Goal: Task Accomplishment & Management: Manage account settings

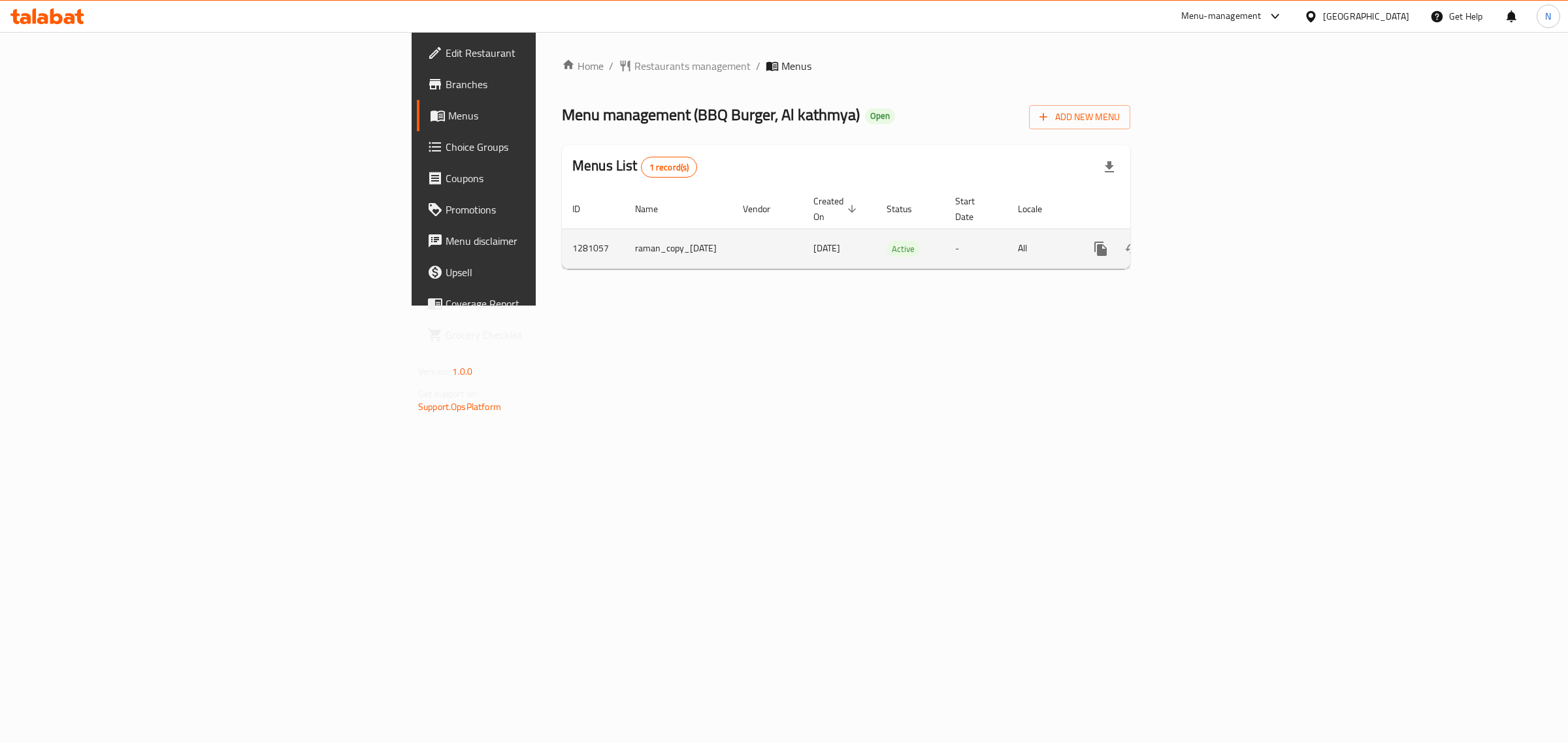
click at [1210, 250] on div "enhanced table" at bounding box center [1147, 249] width 126 height 32
click at [1202, 241] on icon "enhanced table" at bounding box center [1194, 248] width 15 height 15
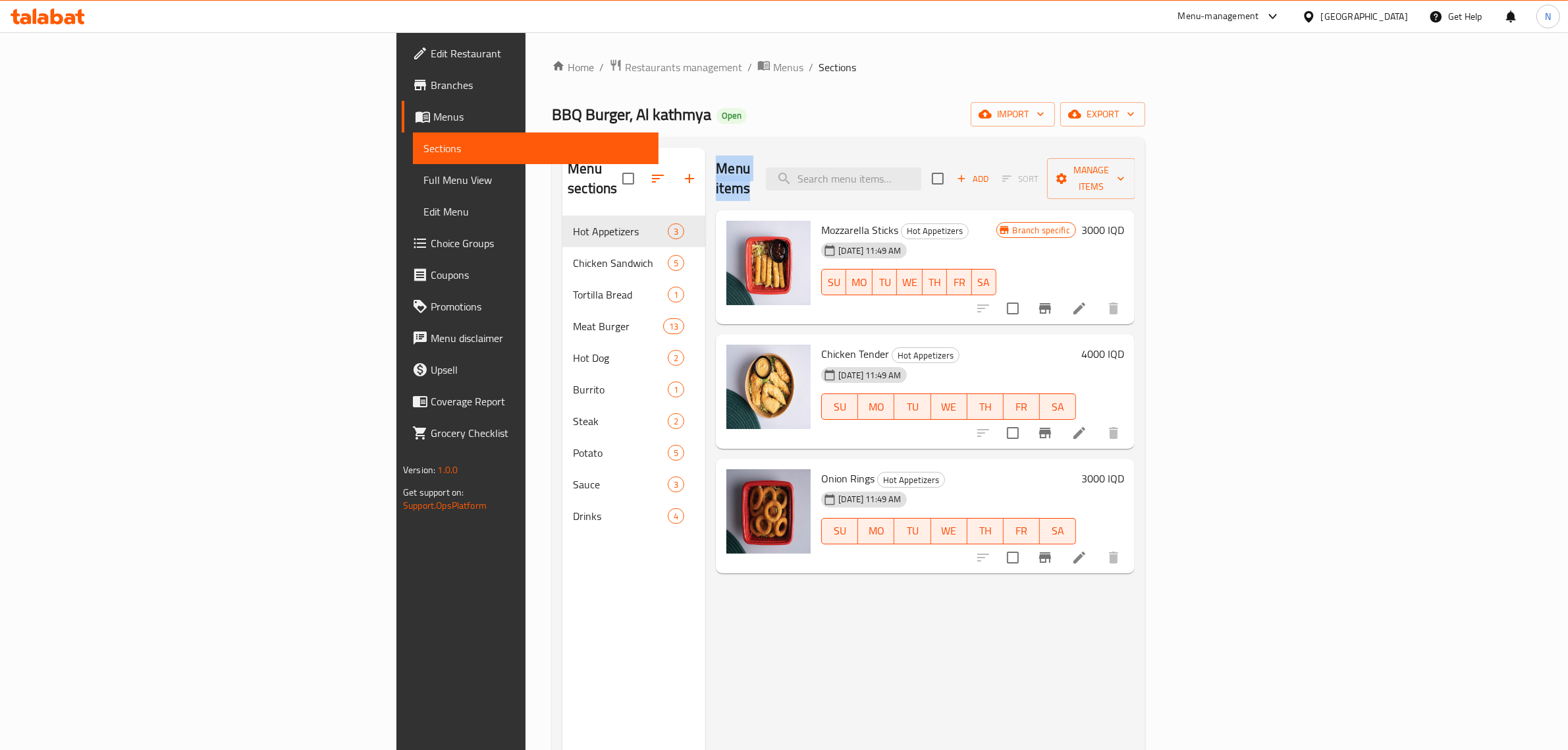
drag, startPoint x: 693, startPoint y: 168, endPoint x: 616, endPoint y: 166, distance: 77.0
click at [706, 166] on div "Menu items Add Sort Manage items Mozzarella Sticks Hot Appetizers [DATE] 11:49 …" at bounding box center [920, 522] width 429 height 750
click at [639, 97] on div "Home / Restaurants management / Menus / Sections BBQ Burger, Al kathmya Open im…" at bounding box center [849, 483] width 594 height 850
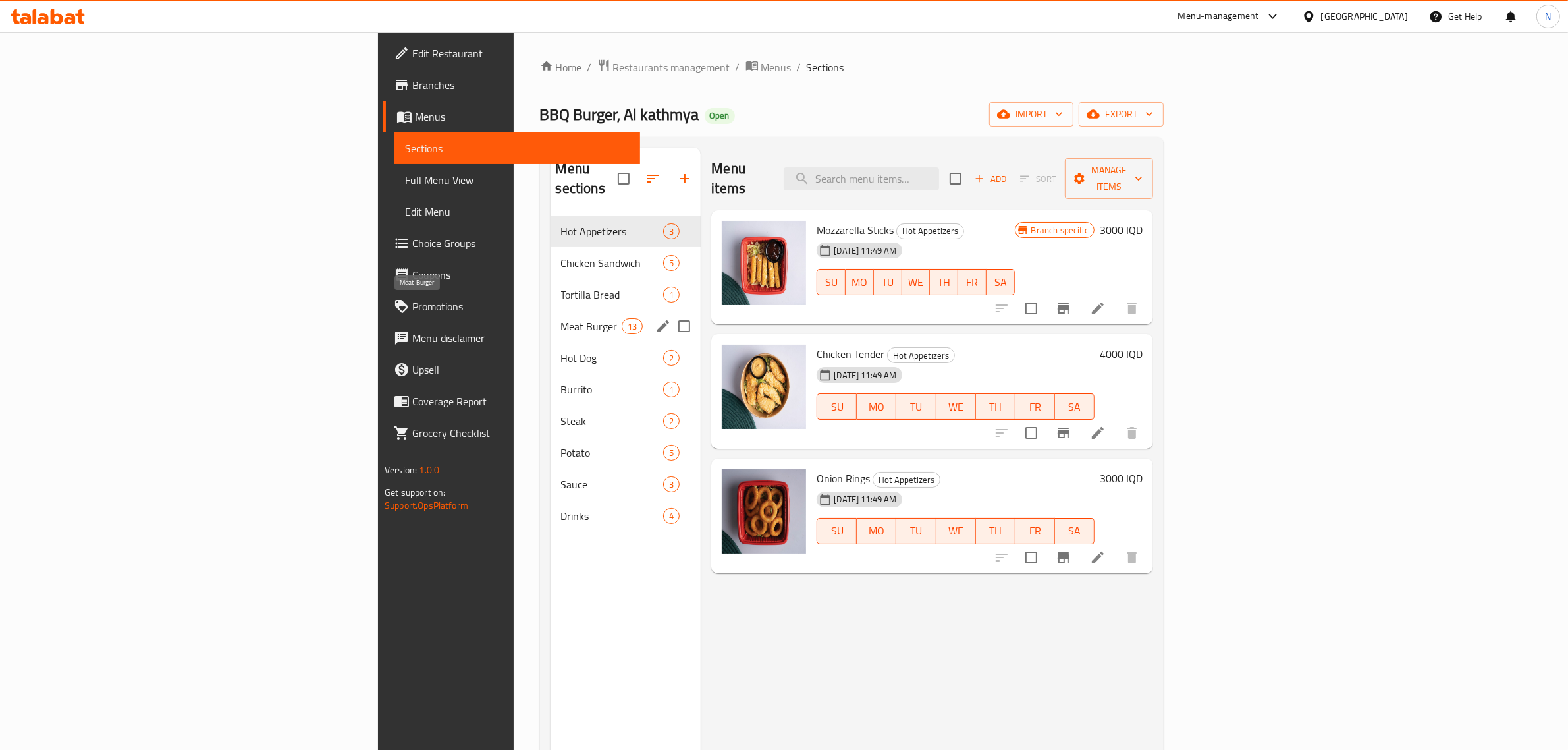
click at [561, 318] on span "Meat Burger" at bounding box center [591, 326] width 61 height 16
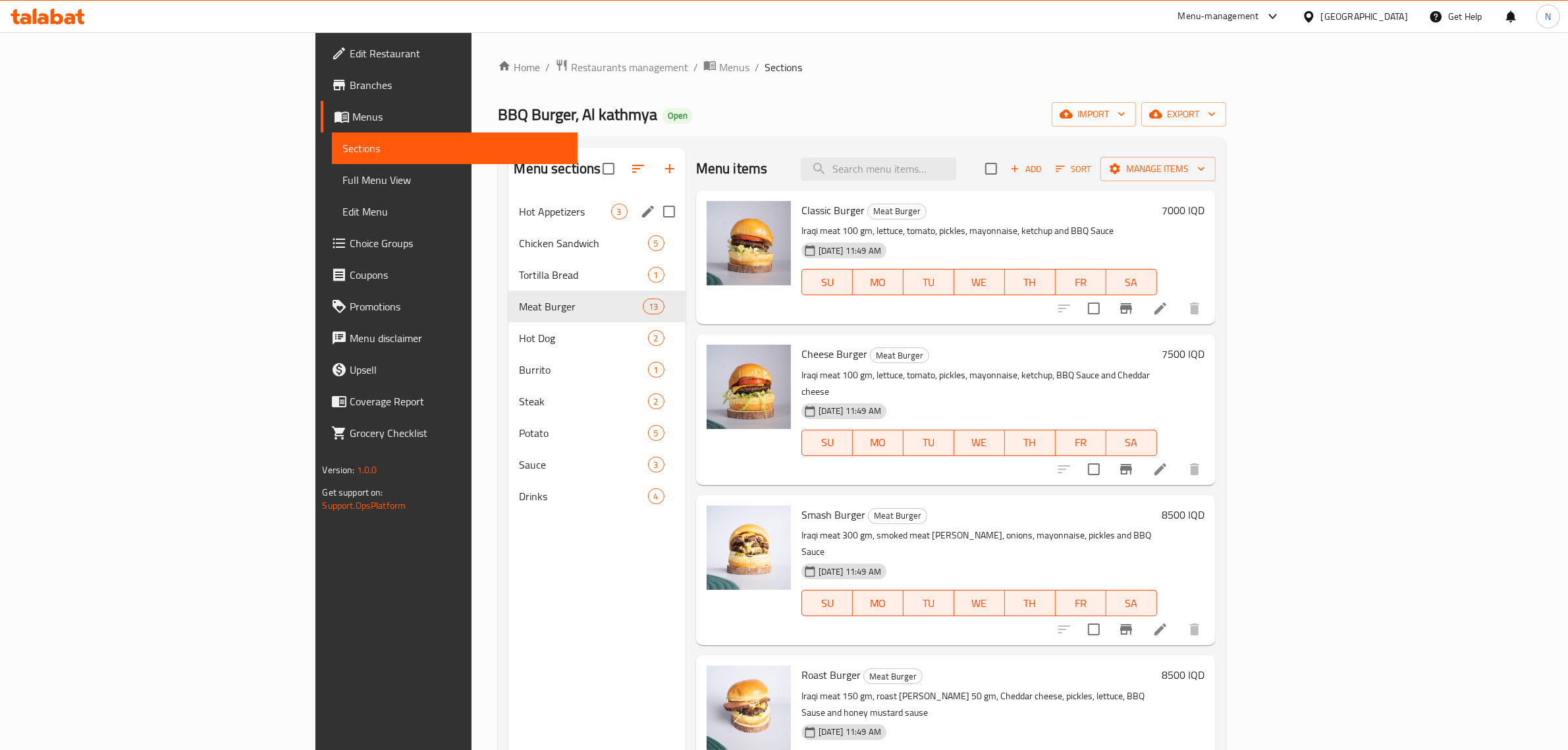
click at [508, 202] on div "Hot Appetizers 3" at bounding box center [597, 211] width 177 height 32
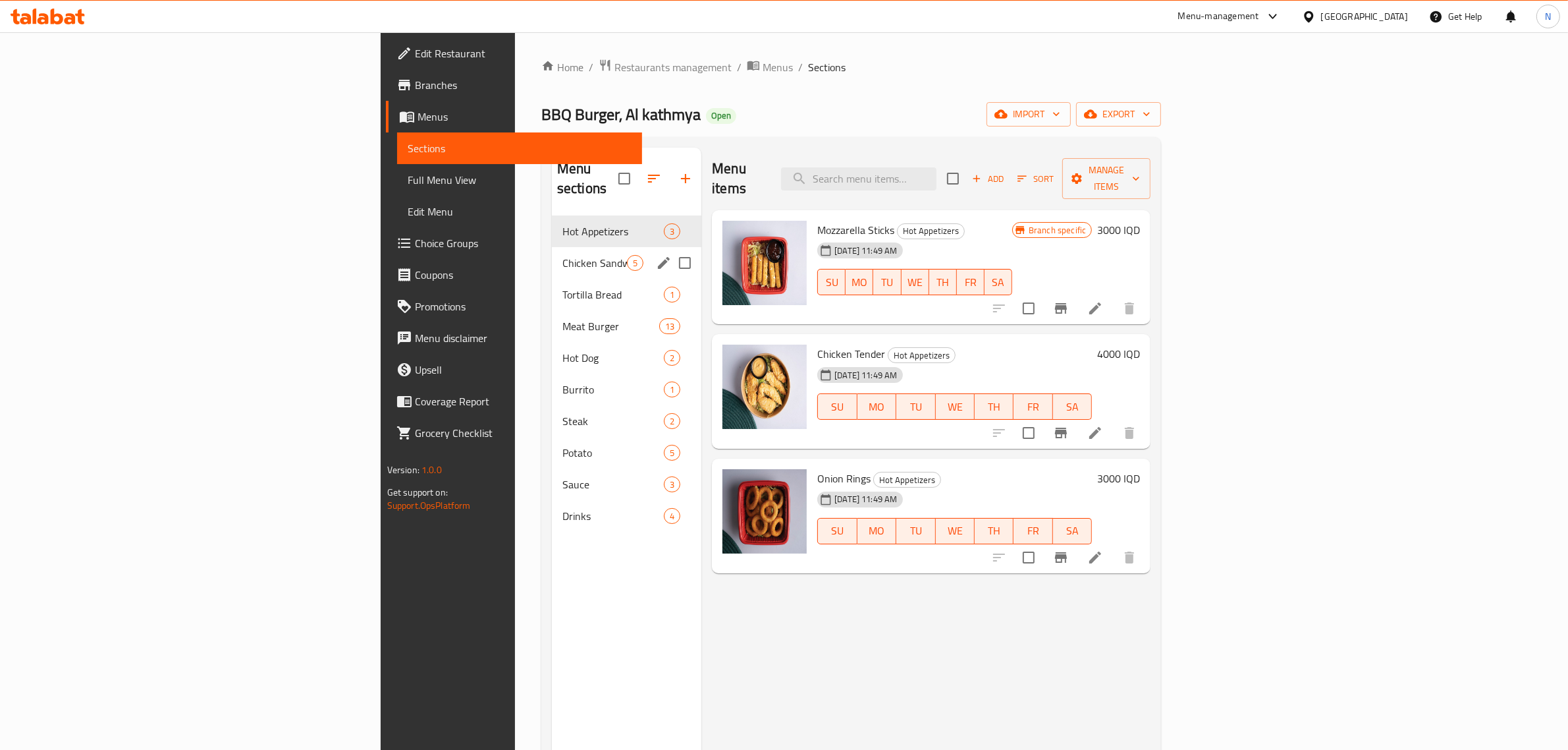
click at [562, 255] on span "Chicken Sandwich" at bounding box center [594, 263] width 65 height 16
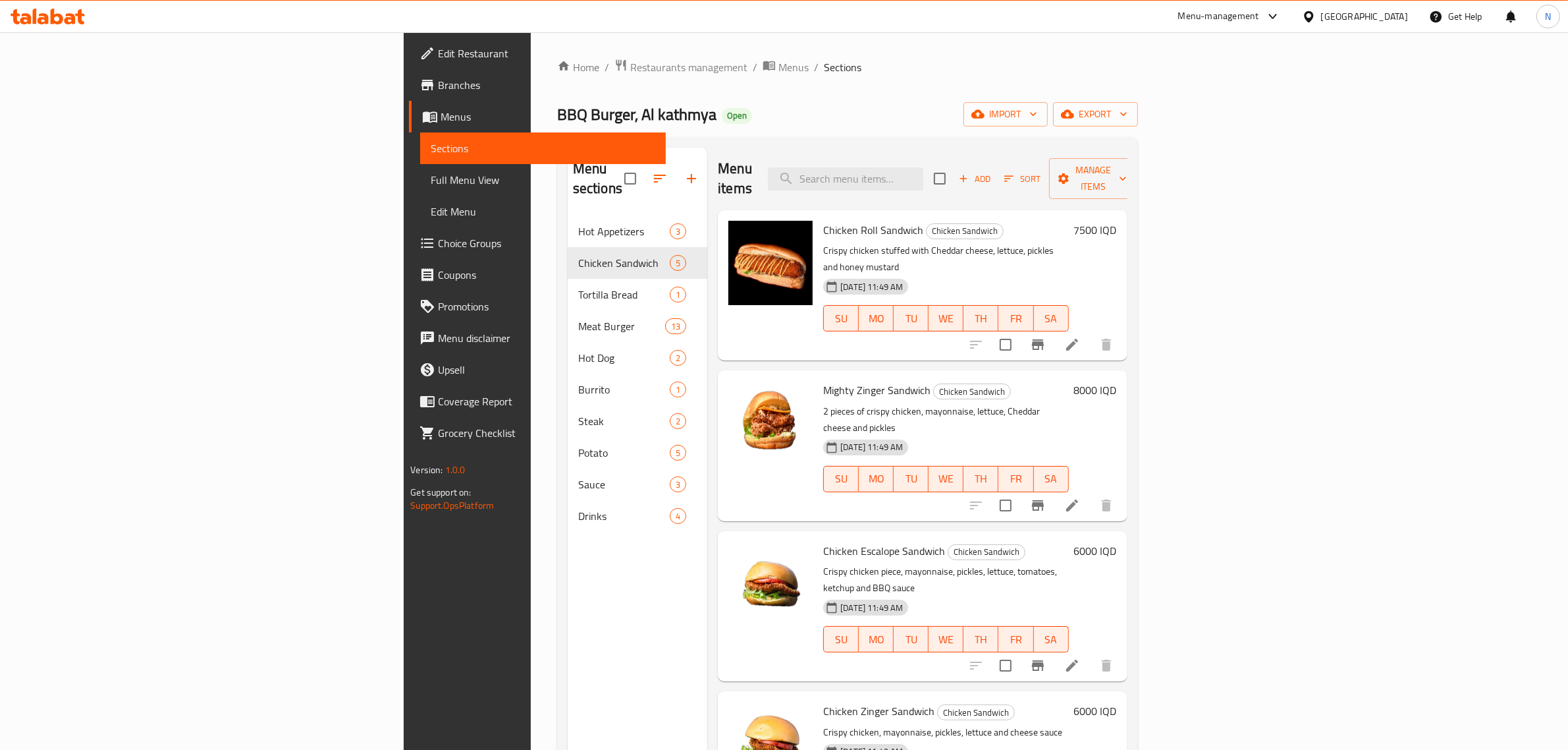
scroll to position [2, 0]
drag, startPoint x: 823, startPoint y: 640, endPoint x: 782, endPoint y: 640, distance: 41.0
click at [823, 700] on span "Chicken Zinger Sandwich" at bounding box center [879, 710] width 111 height 20
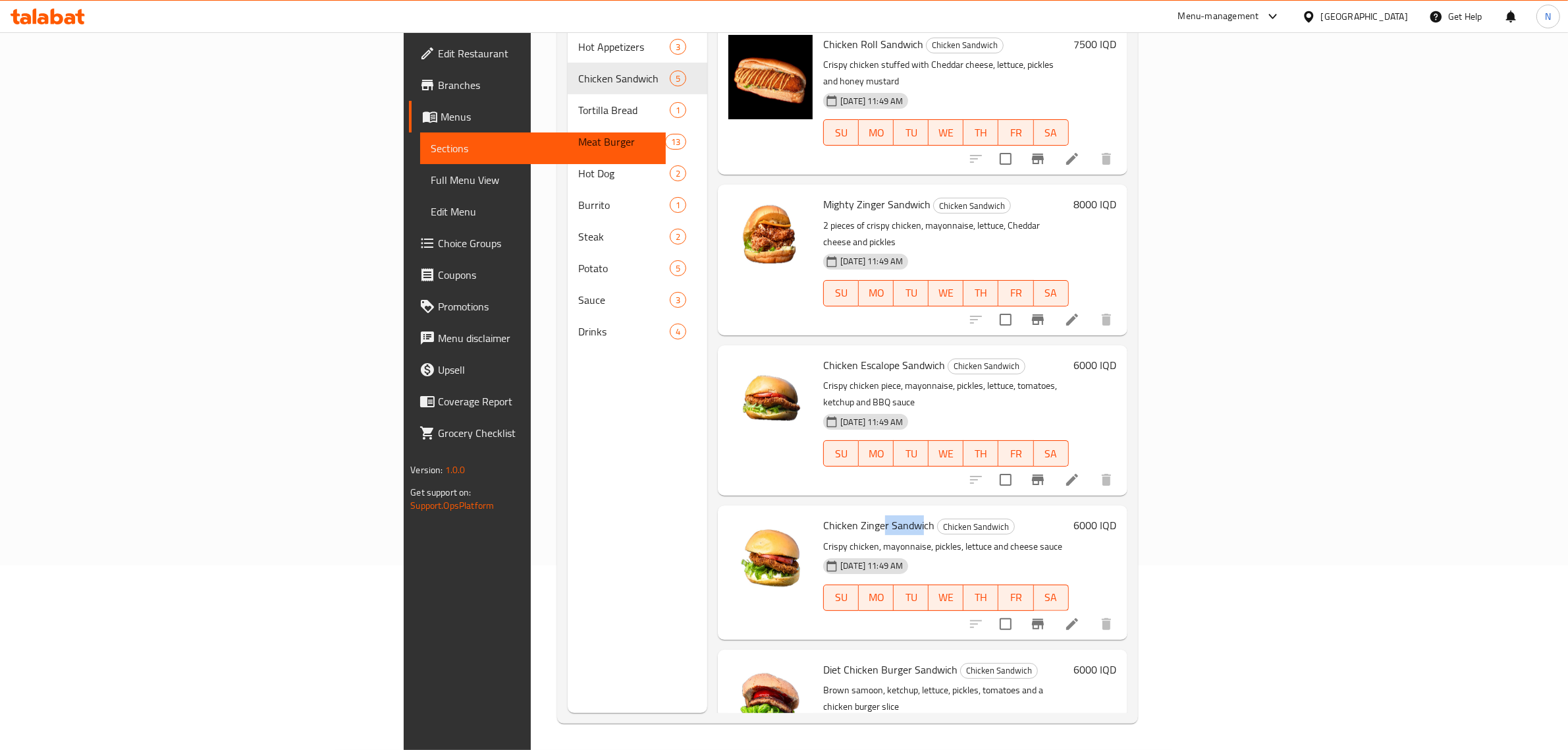
scroll to position [103, 0]
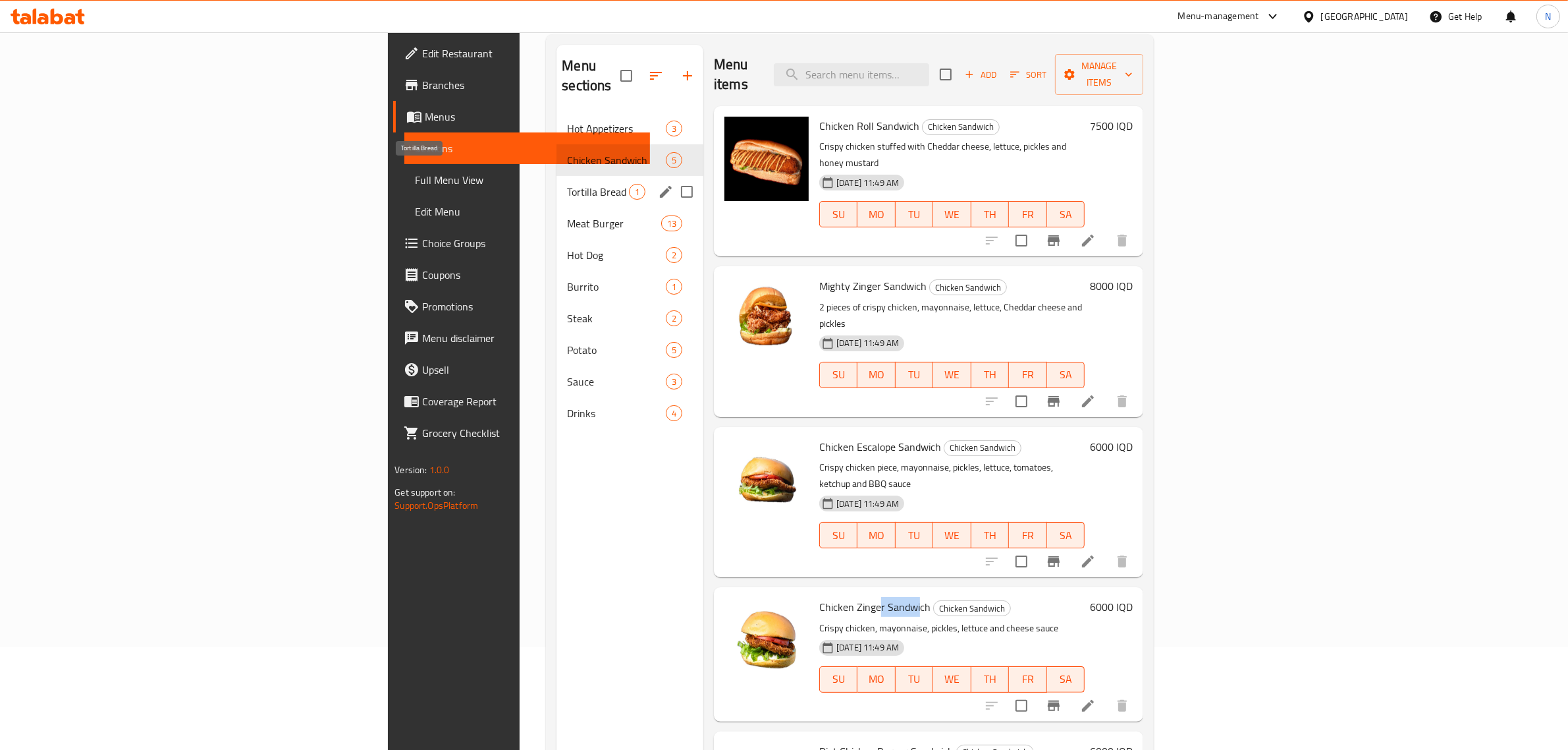
click at [567, 184] on span "Tortilla Bread" at bounding box center [598, 191] width 62 height 16
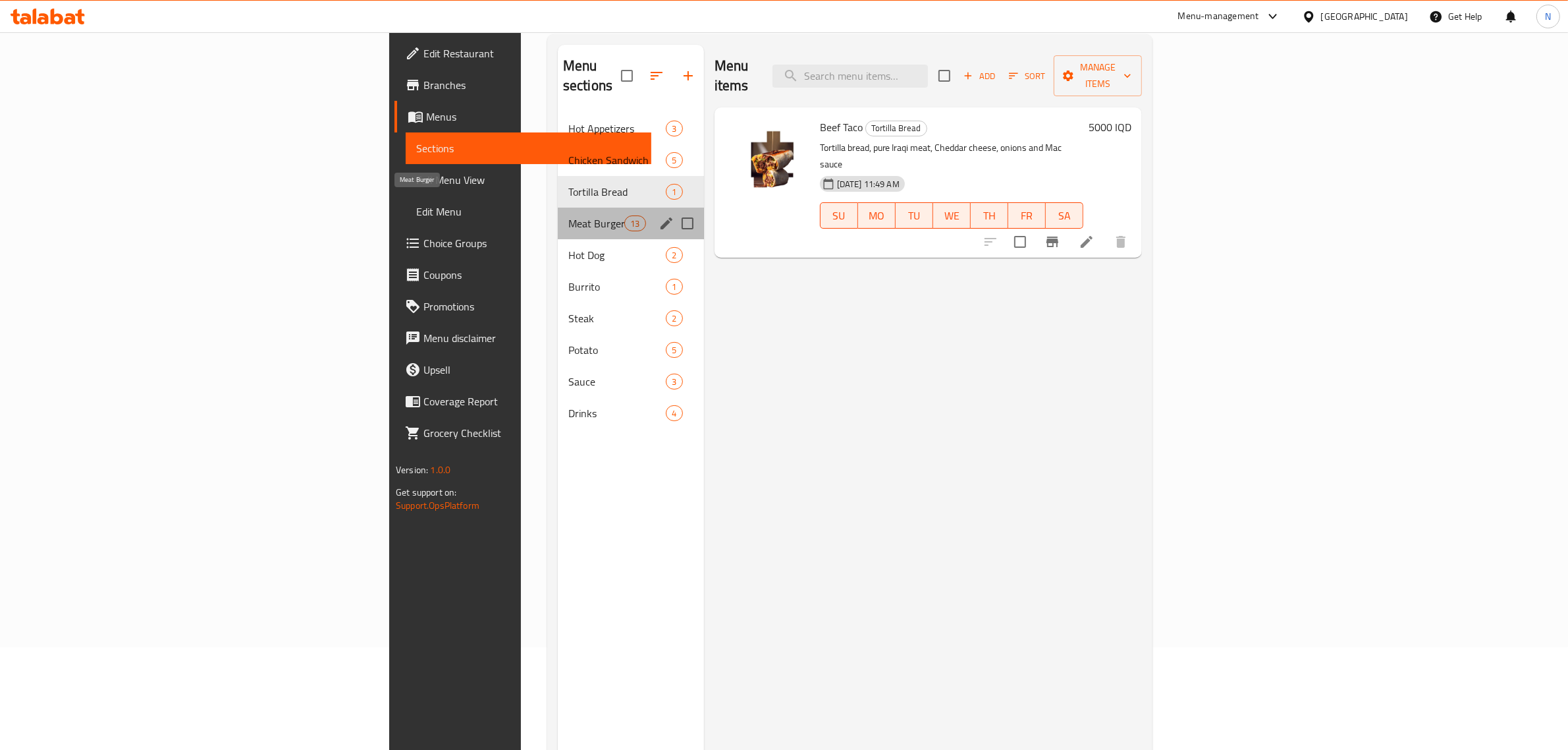
click at [568, 215] on span "Meat Burger" at bounding box center [596, 222] width 56 height 16
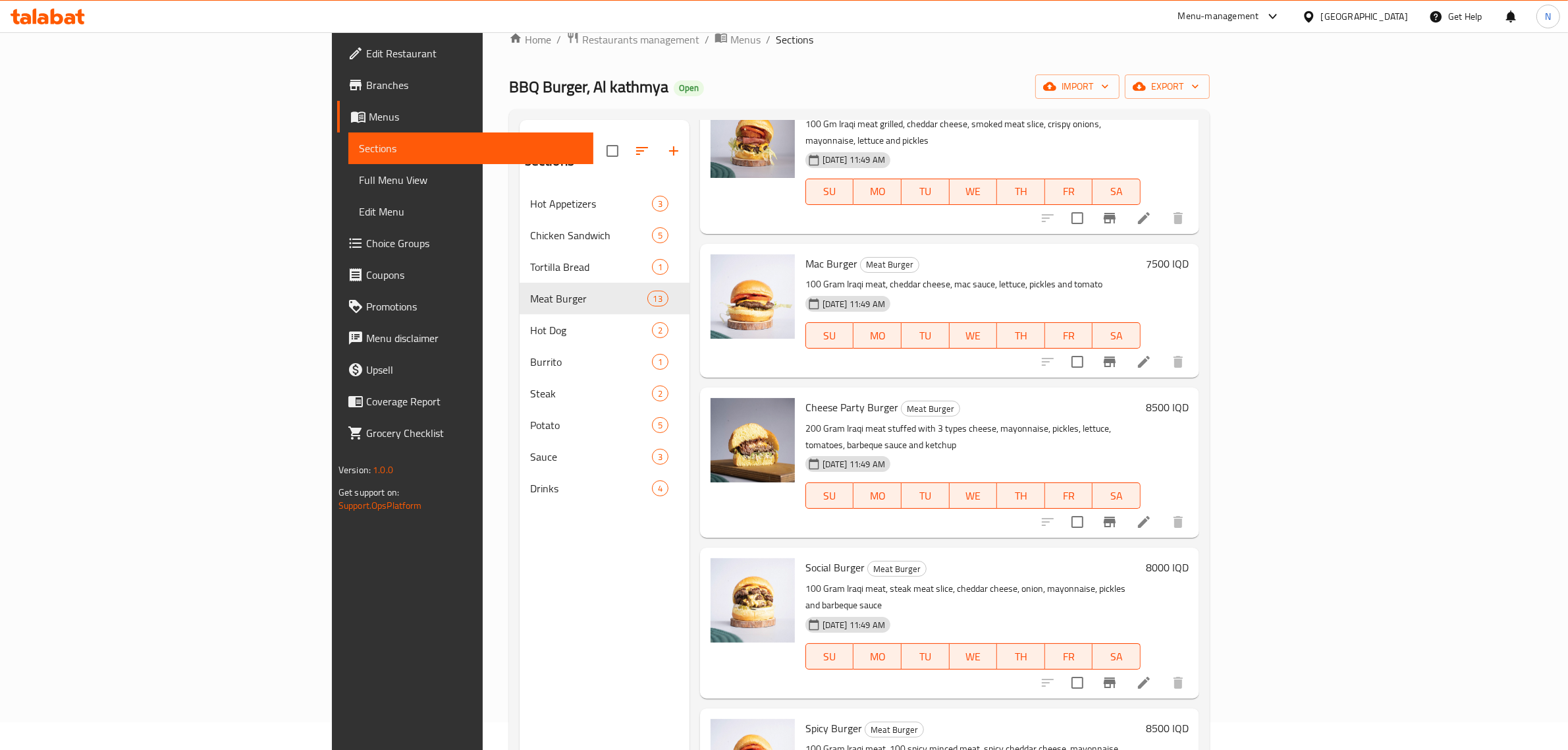
scroll to position [20, 0]
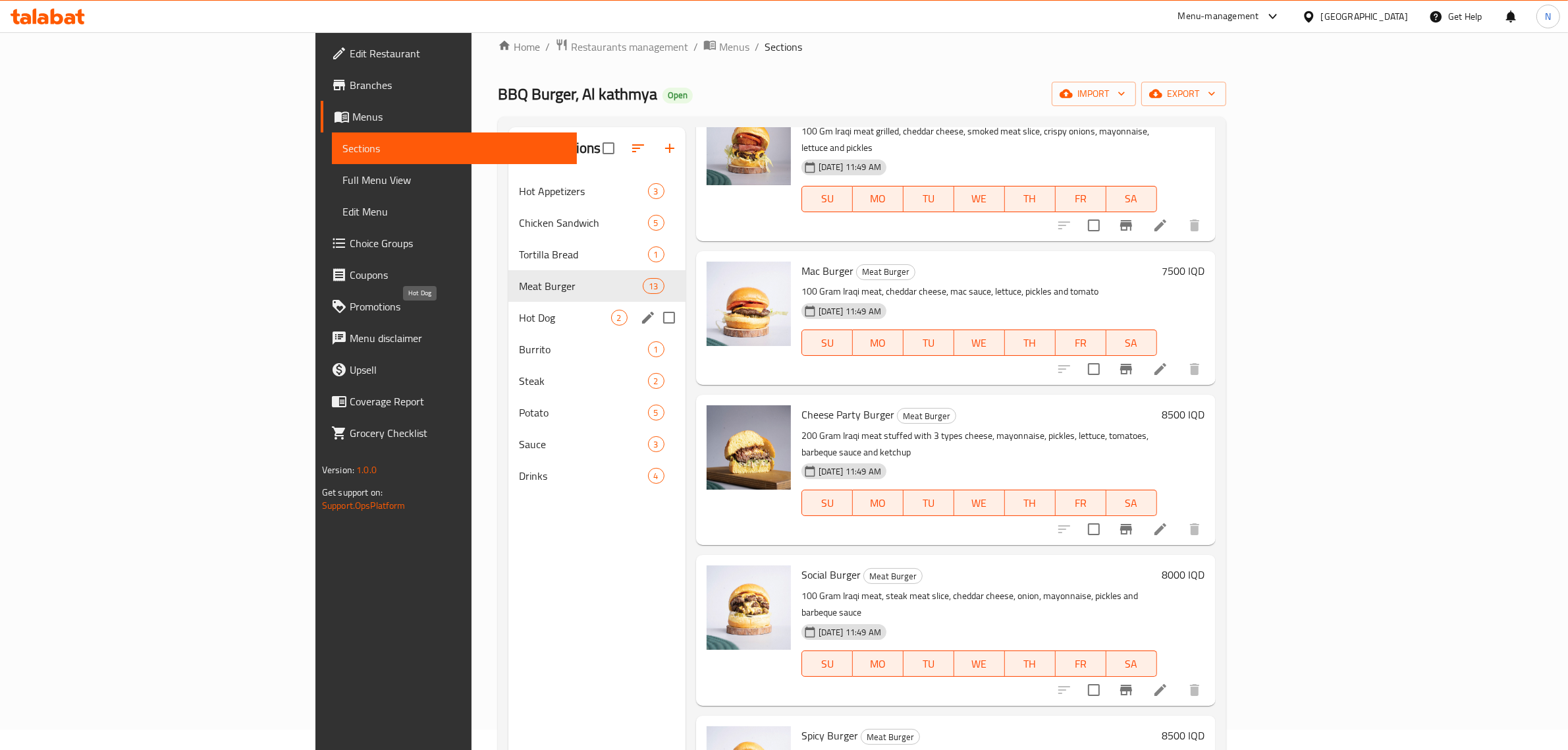
click at [519, 318] on span "Hot Dog" at bounding box center [565, 317] width 92 height 16
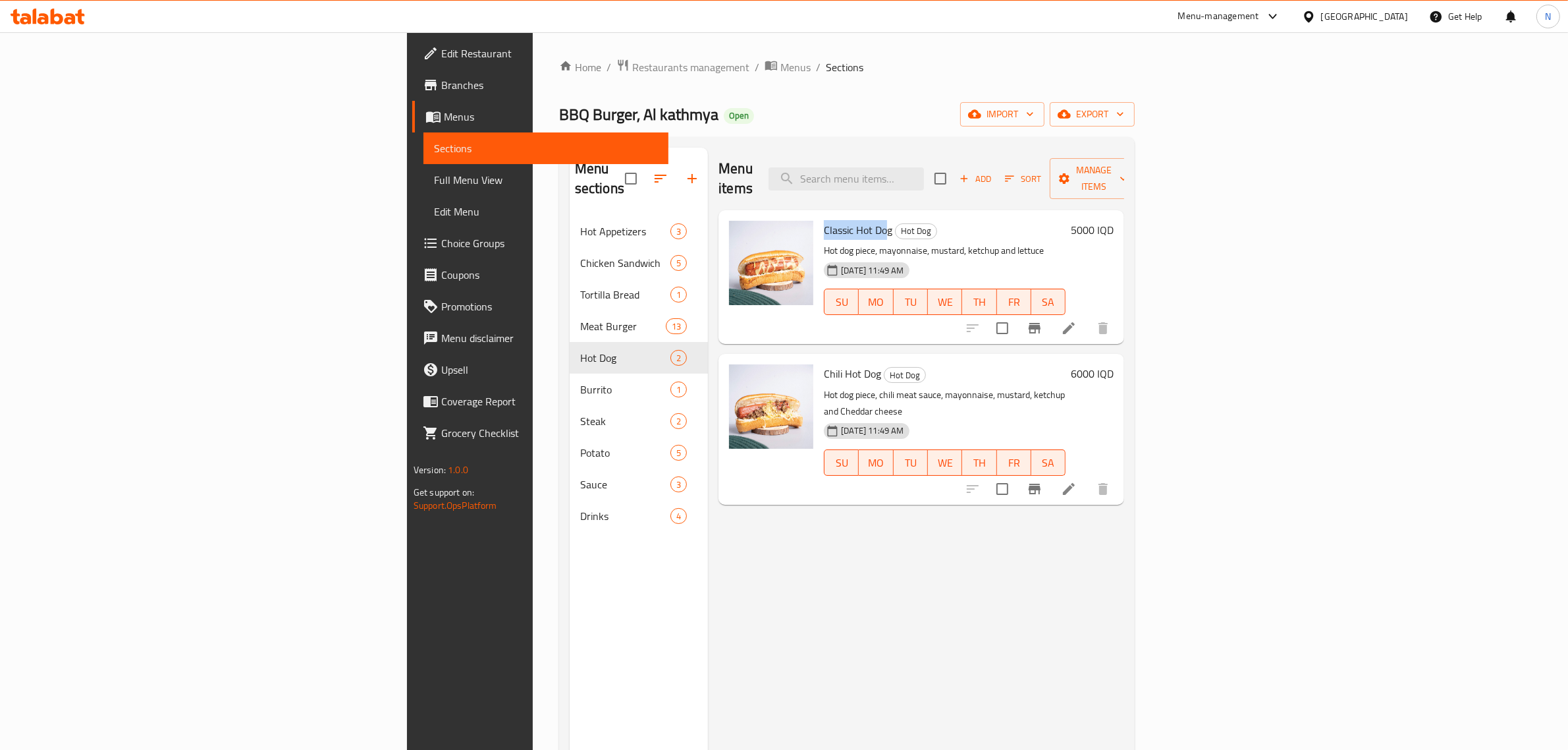
drag, startPoint x: 725, startPoint y: 205, endPoint x: 784, endPoint y: 203, distance: 59.0
click at [824, 220] on span "Classic Hot Dog" at bounding box center [858, 230] width 69 height 20
drag, startPoint x: 791, startPoint y: 211, endPoint x: 719, endPoint y: 206, distance: 72.2
click at [819, 215] on div "Classic Hot Dog Hot Dog Hot dog piece, mayonnaise, mustard, ketchup and lettuce…" at bounding box center [945, 276] width 253 height 124
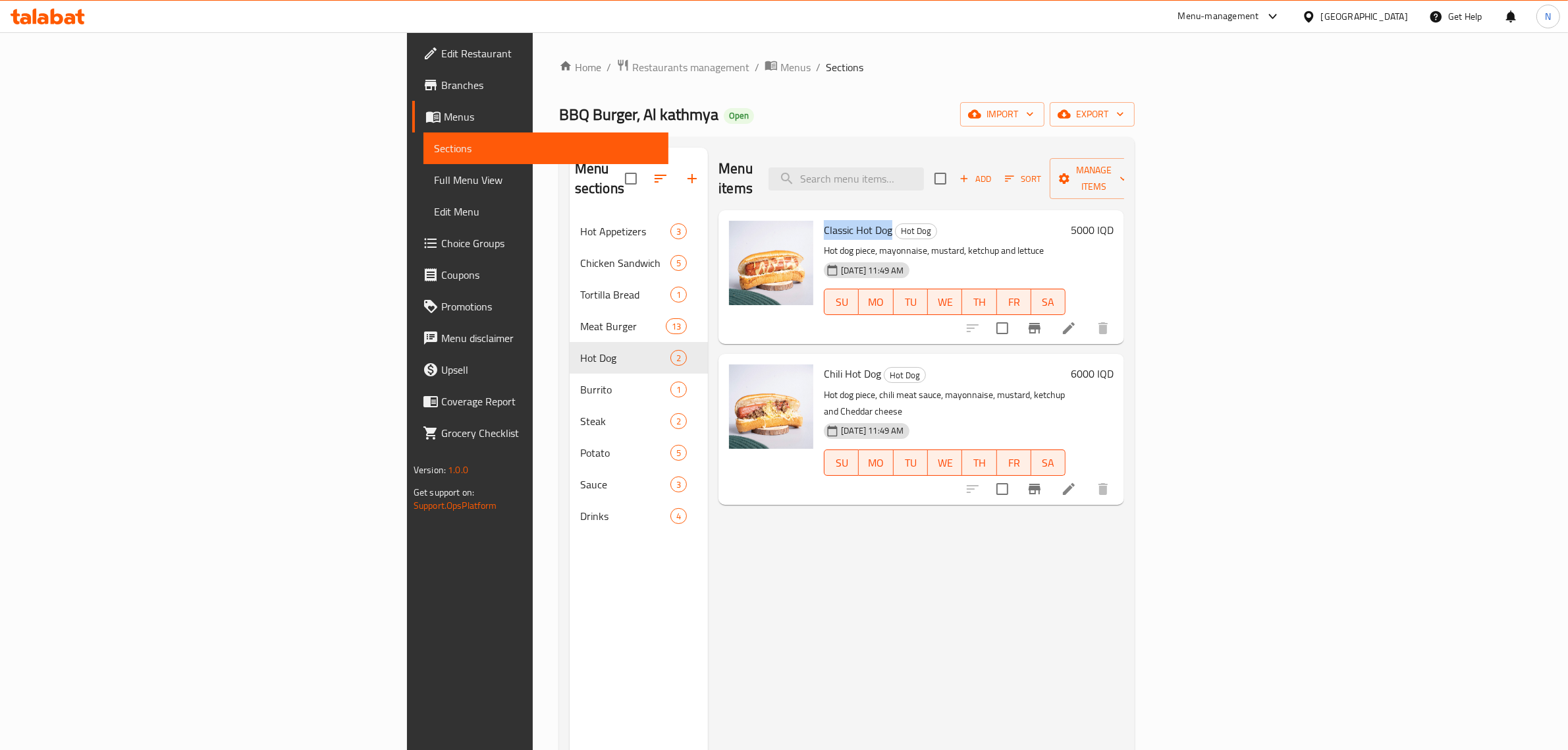
click at [824, 220] on span "Classic Hot Dog" at bounding box center [858, 230] width 69 height 20
click at [38, 19] on icon at bounding box center [47, 16] width 74 height 16
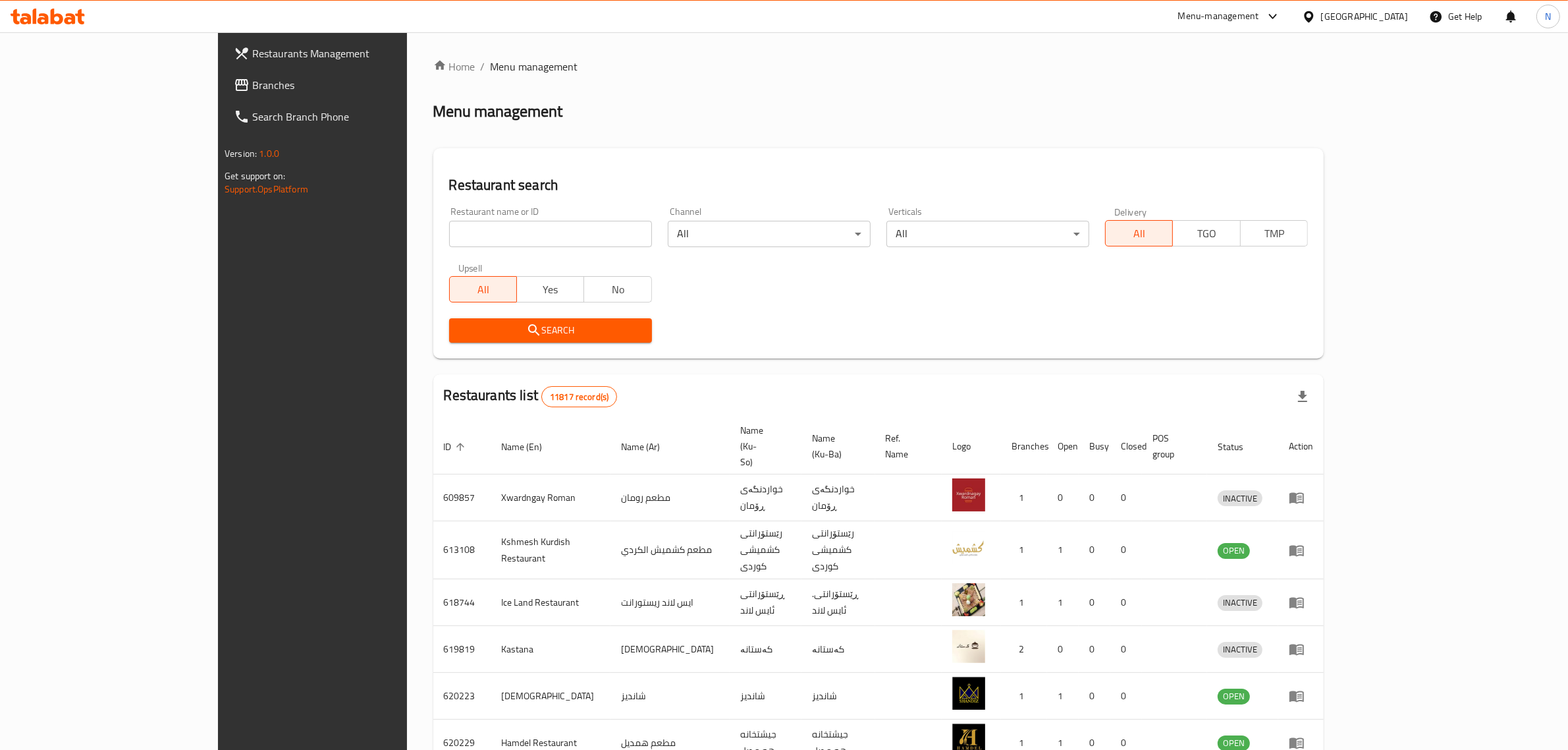
click at [522, 236] on div "Home / Menu management Menu management Restaurant search Restaurant name or ID …" at bounding box center [878, 528] width 890 height 940
click at [522, 236] on input "search" at bounding box center [551, 234] width 203 height 26
paste input "694137"
type input "694137"
click at [550, 335] on span "Search" at bounding box center [550, 330] width 181 height 16
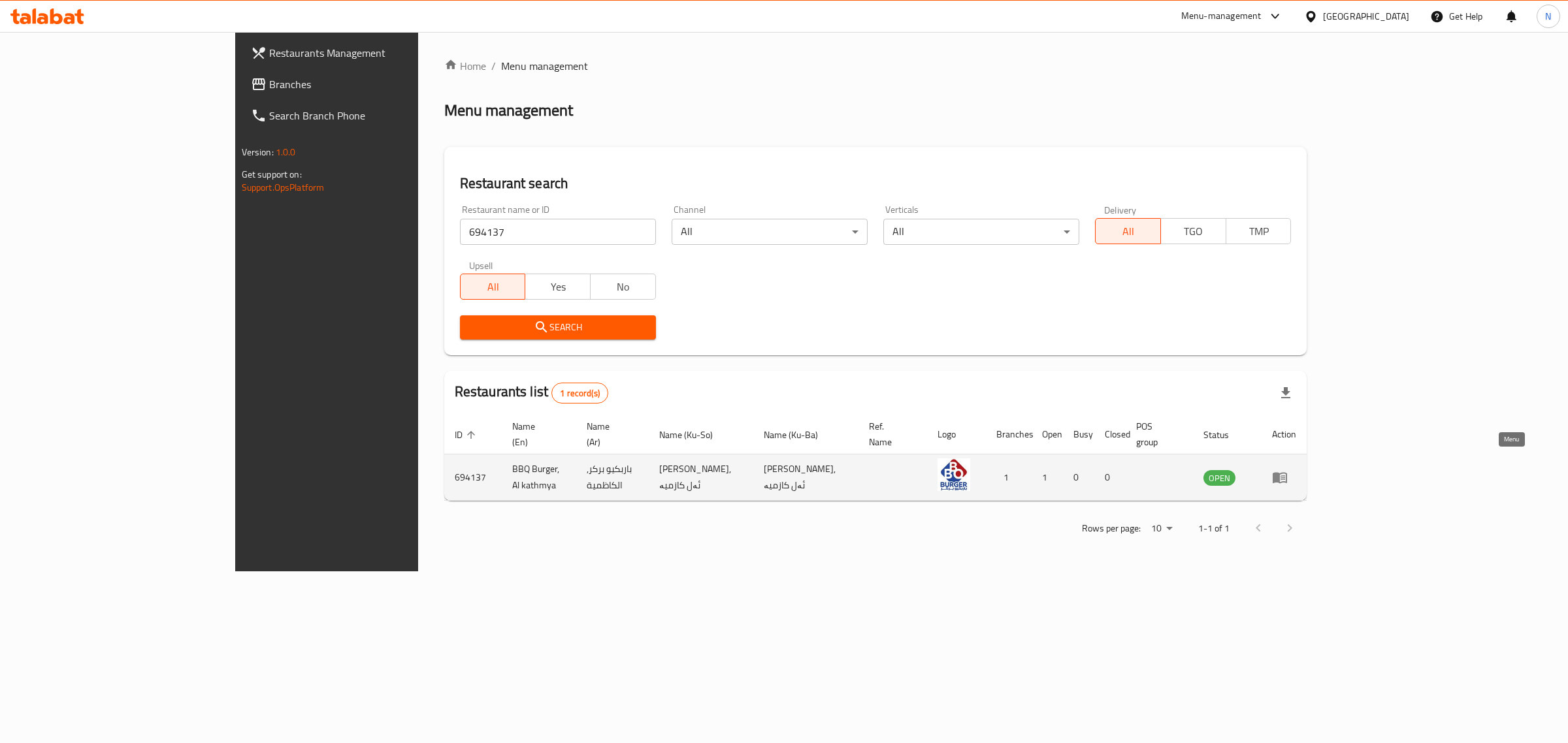
click at [1287, 472] on icon "enhanced table" at bounding box center [1280, 478] width 15 height 11
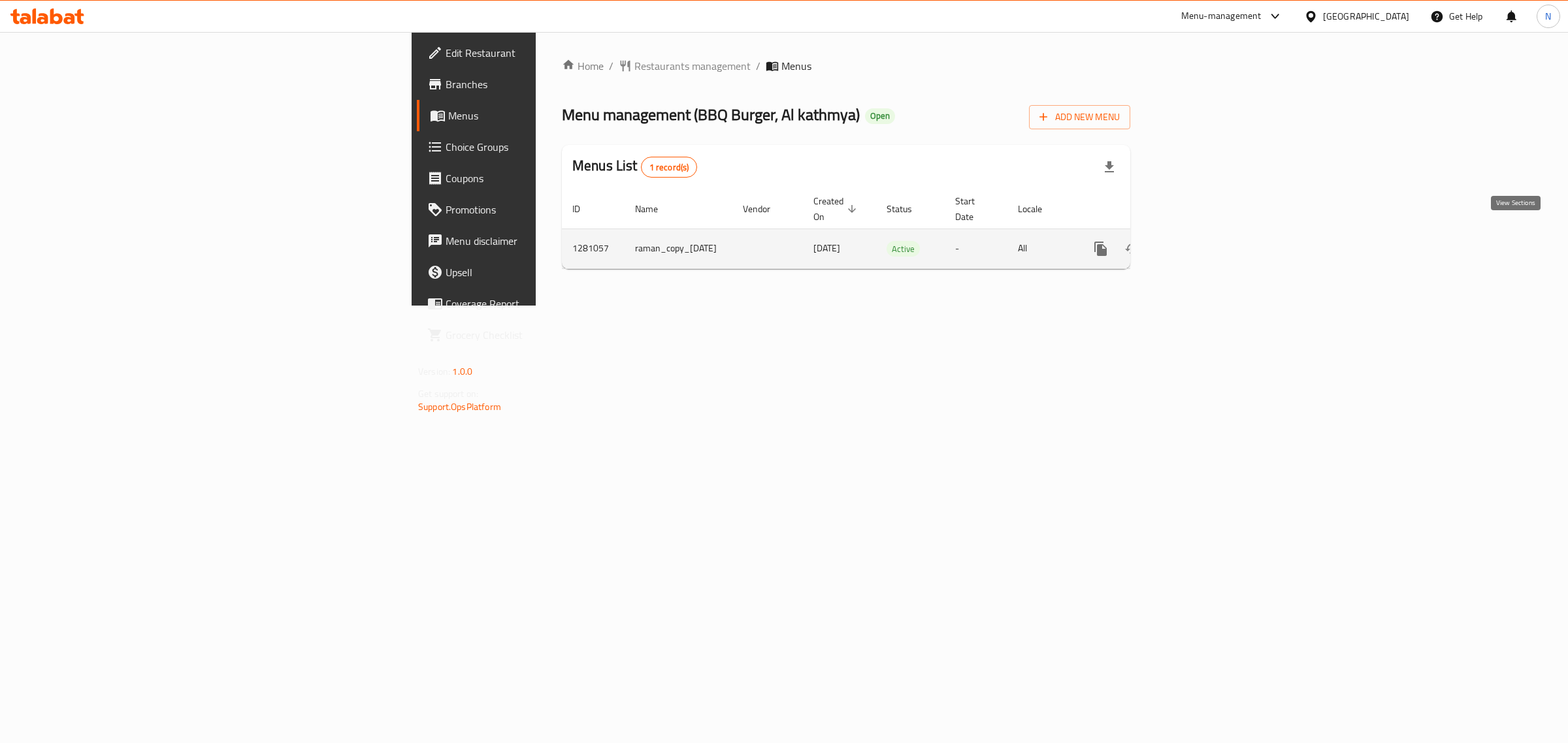
click at [1202, 241] on icon "enhanced table" at bounding box center [1194, 248] width 15 height 15
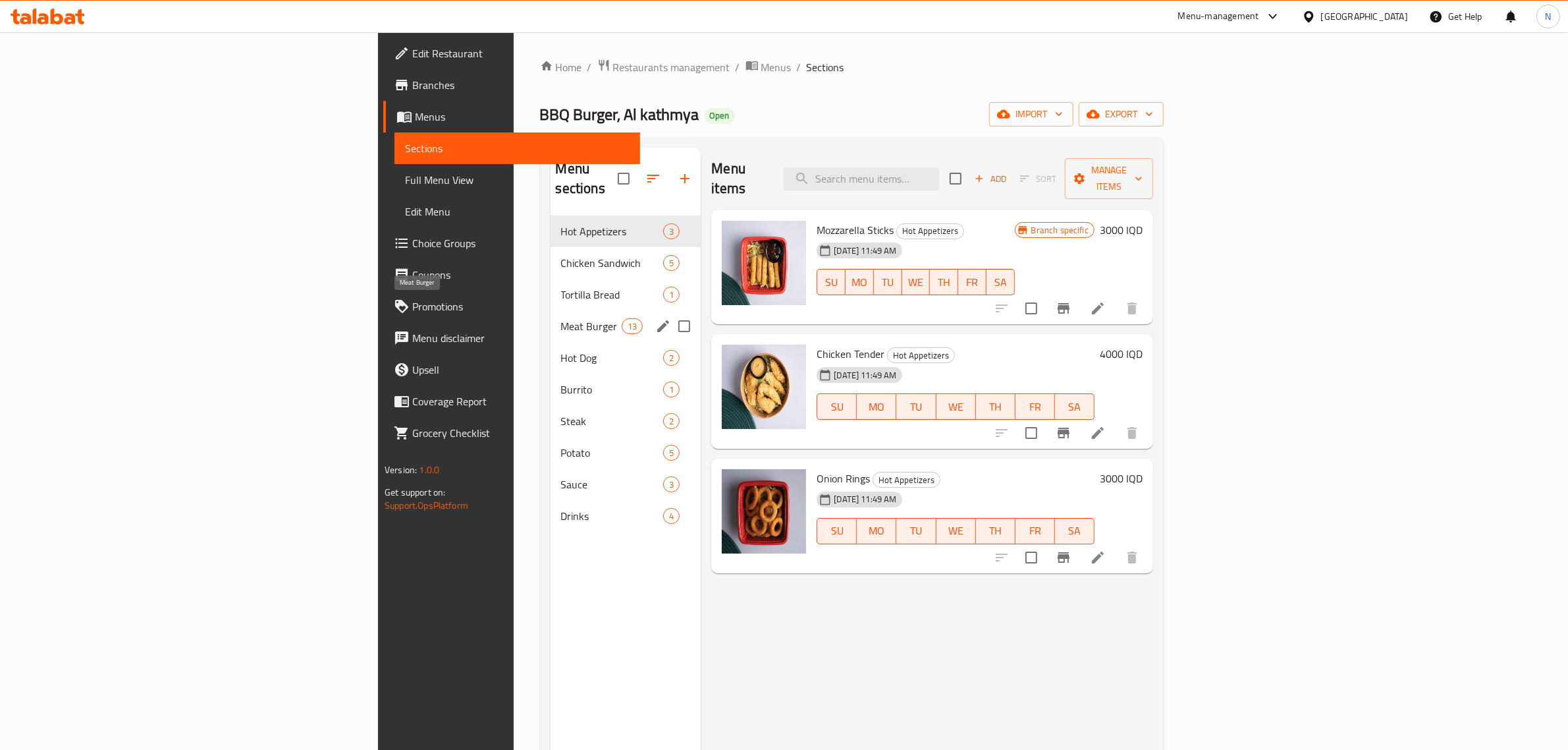
click at [561, 318] on span "Meat Burger" at bounding box center [591, 326] width 61 height 16
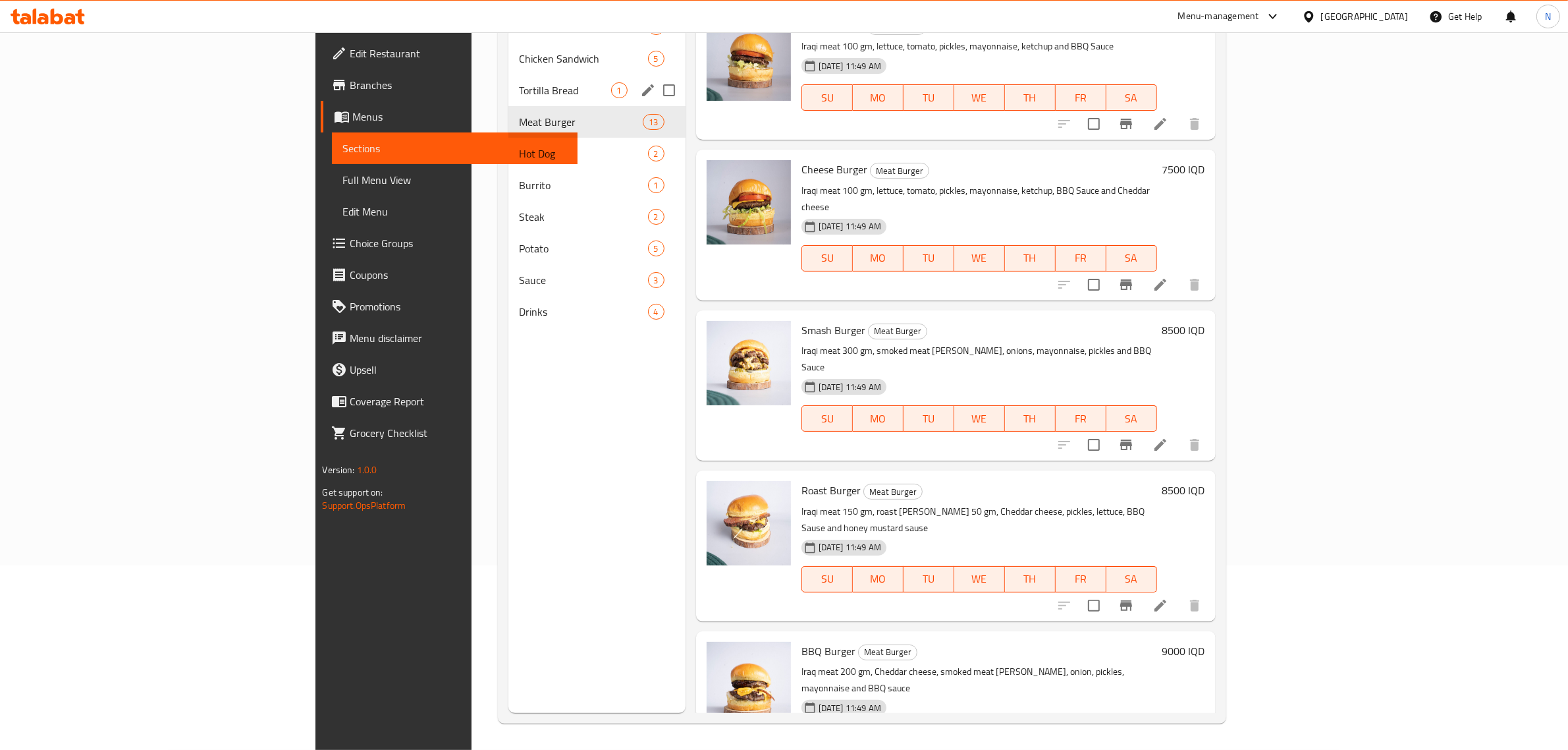
click at [508, 79] on div "Tortilla Bread 1" at bounding box center [597, 90] width 177 height 32
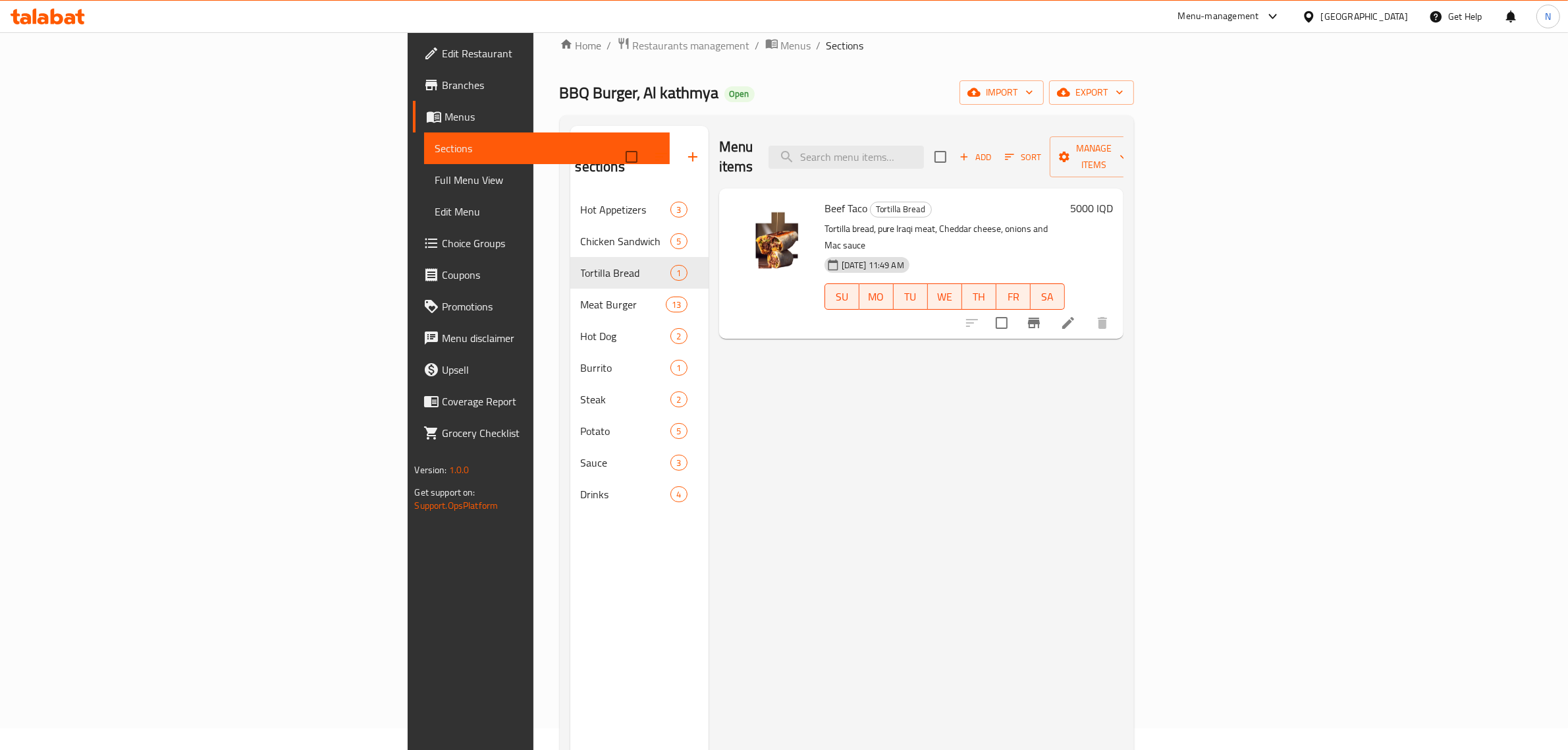
scroll to position [20, 0]
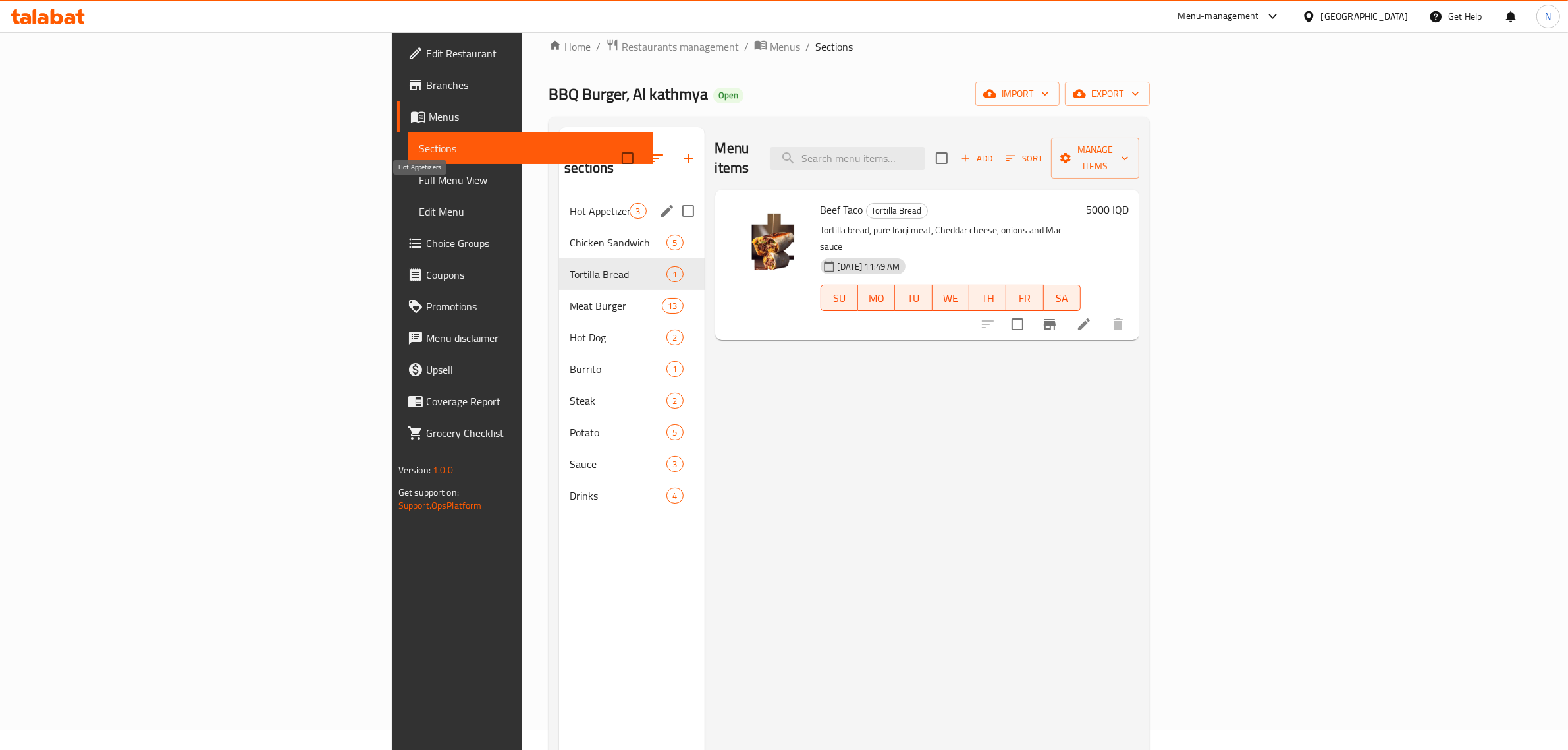
click at [570, 203] on span "Hot Appetizers" at bounding box center [599, 210] width 60 height 16
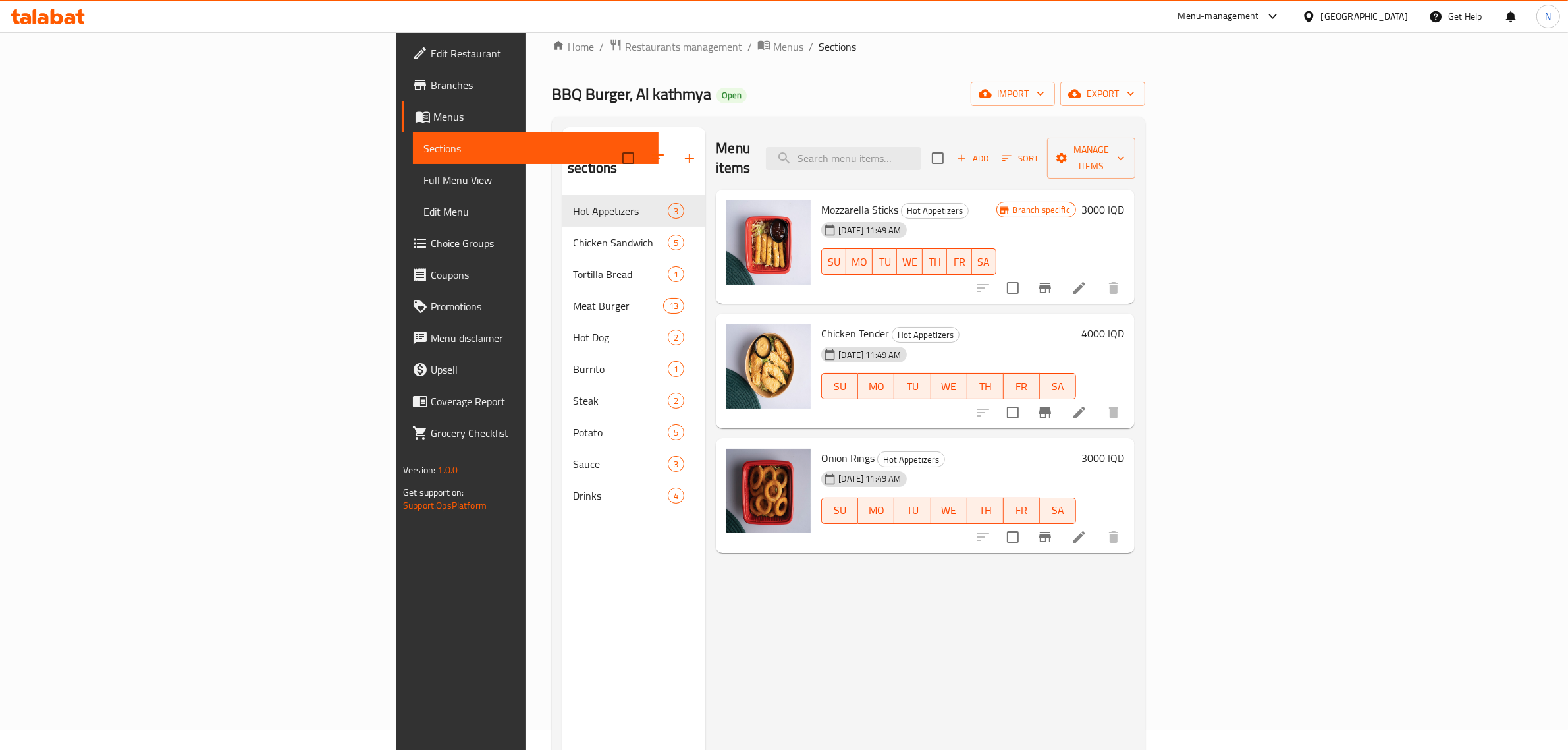
click at [1130, 281] on div at bounding box center [1049, 288] width 162 height 32
click at [1098, 276] on li at bounding box center [1079, 288] width 37 height 24
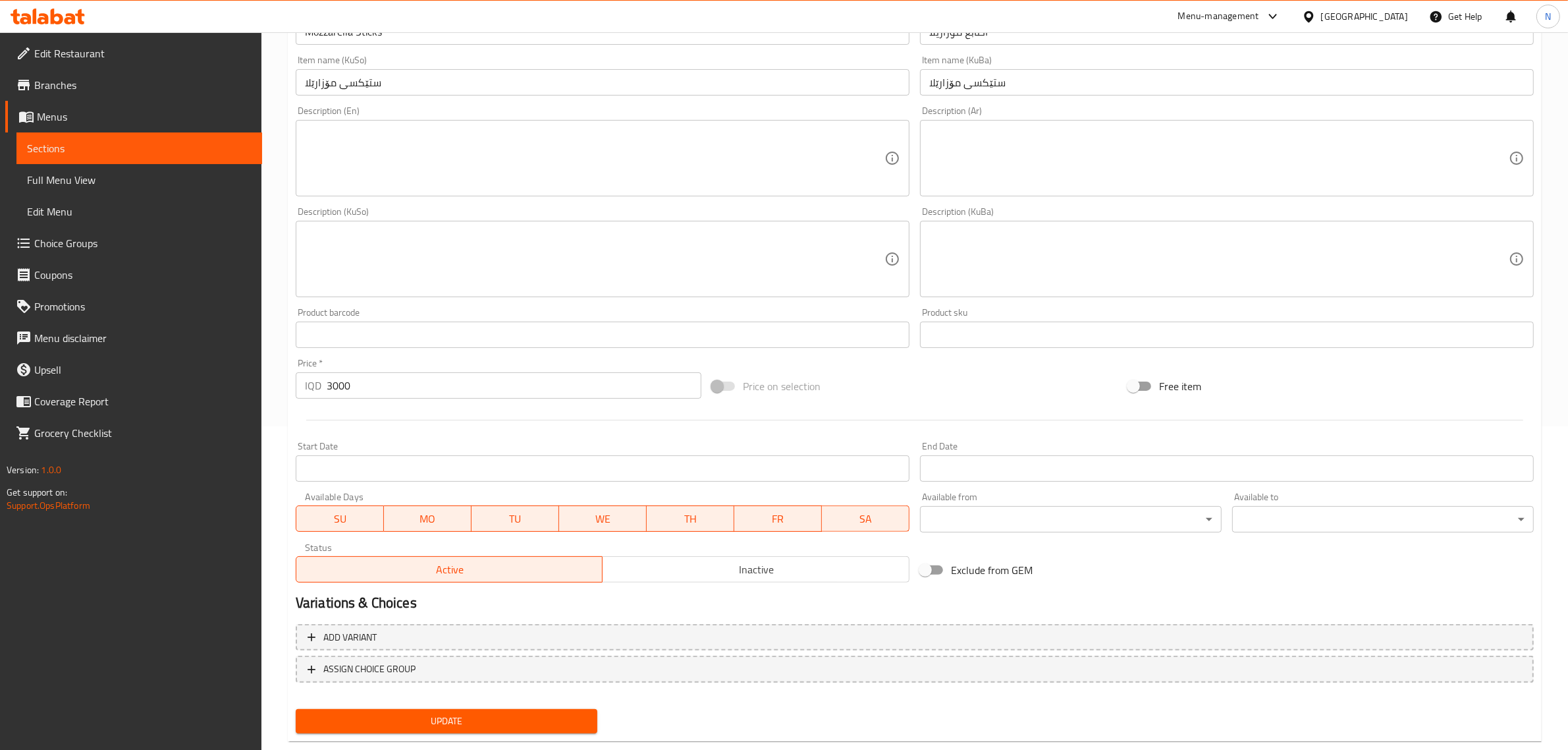
scroll to position [330, 0]
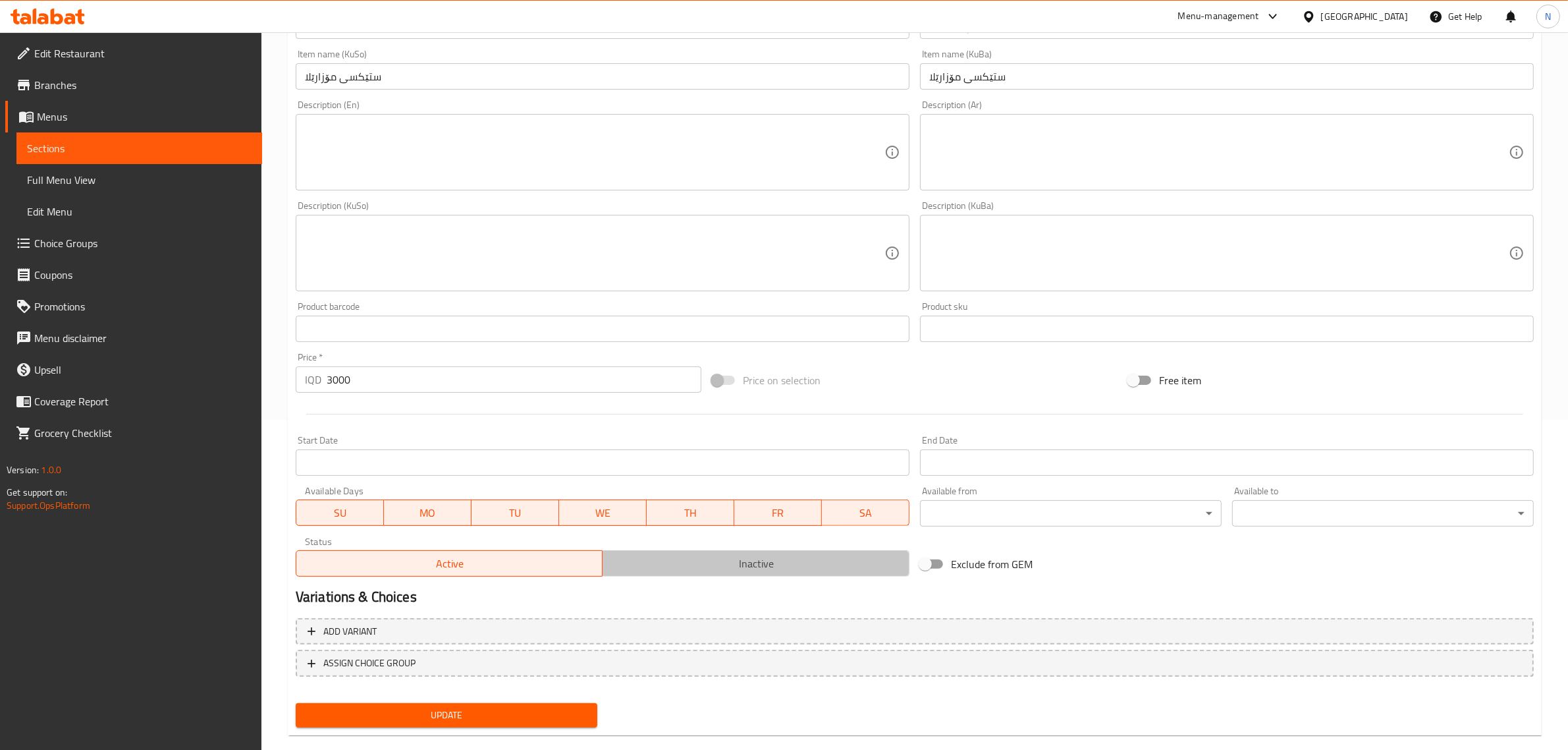
click at [710, 568] on span "Inactive" at bounding box center [756, 564] width 297 height 19
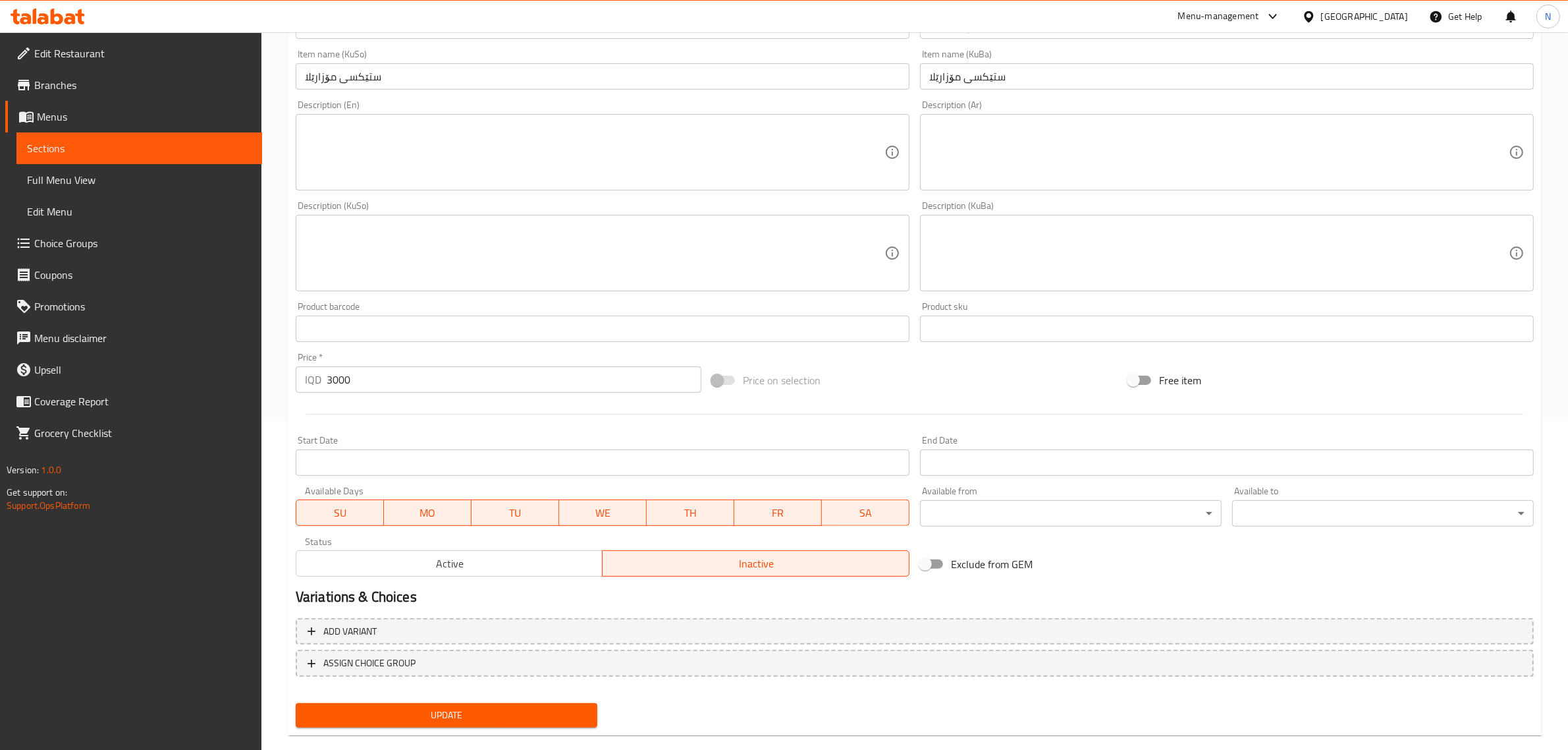
click at [571, 715] on span "Update" at bounding box center [446, 716] width 280 height 16
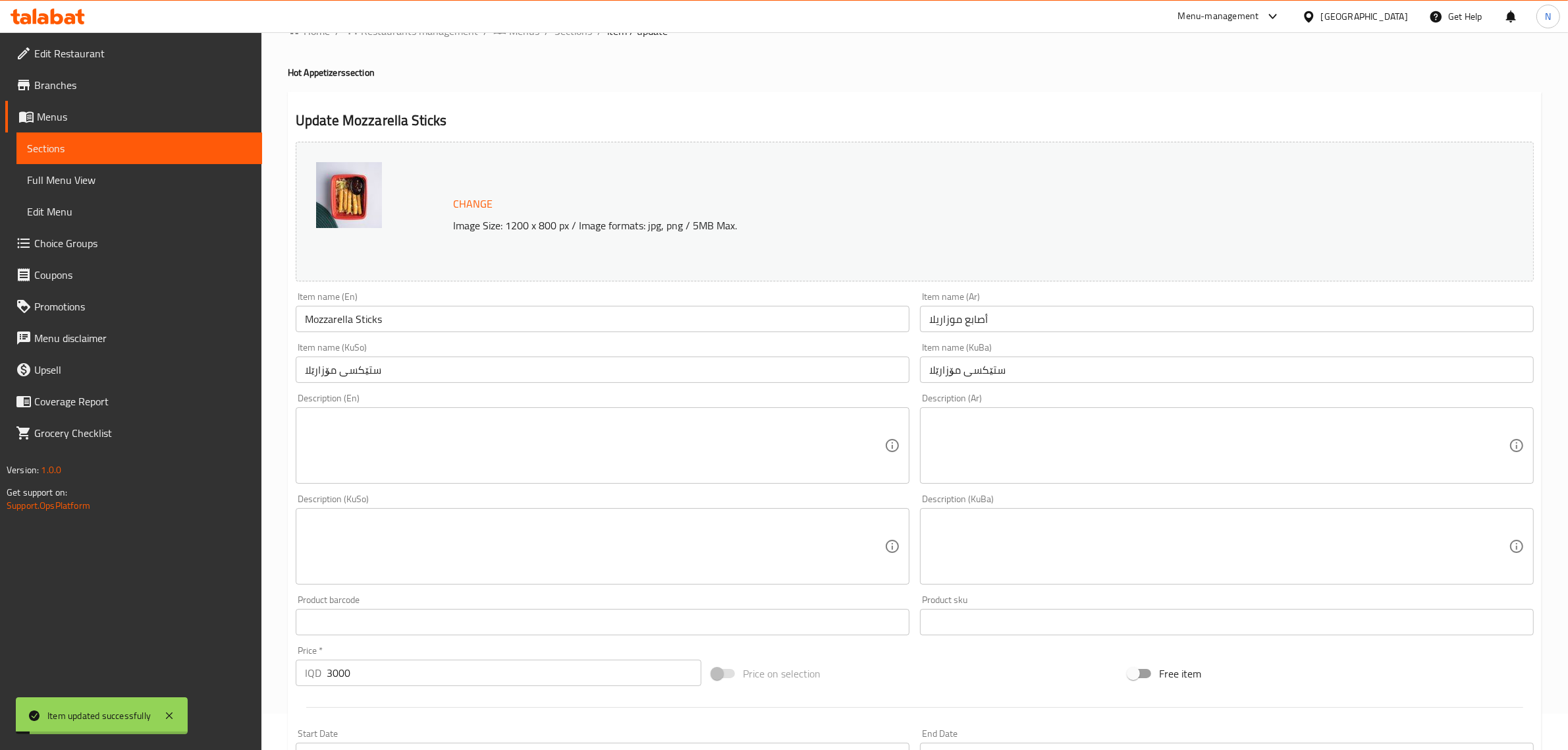
scroll to position [0, 0]
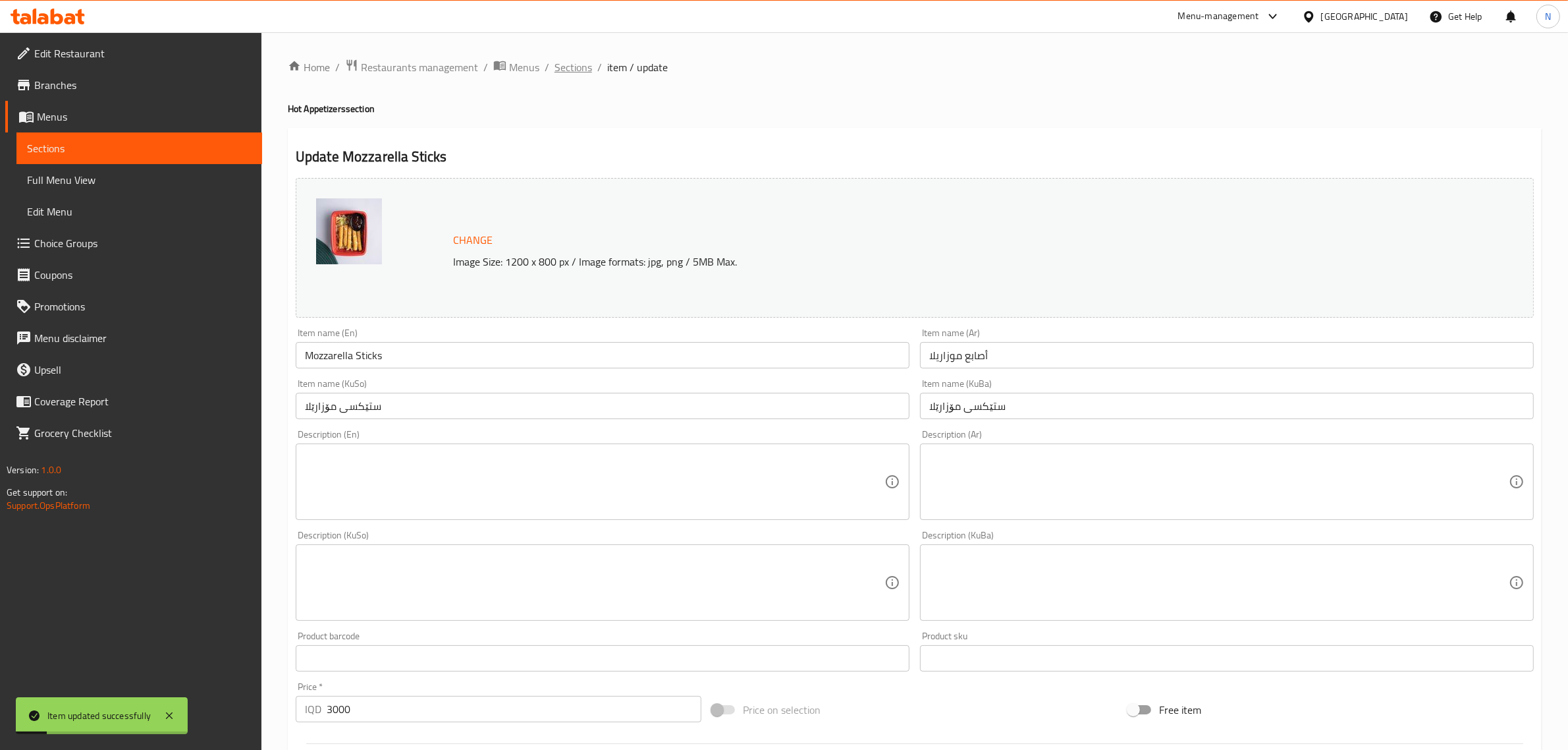
click at [564, 66] on span "Sections" at bounding box center [573, 67] width 38 height 16
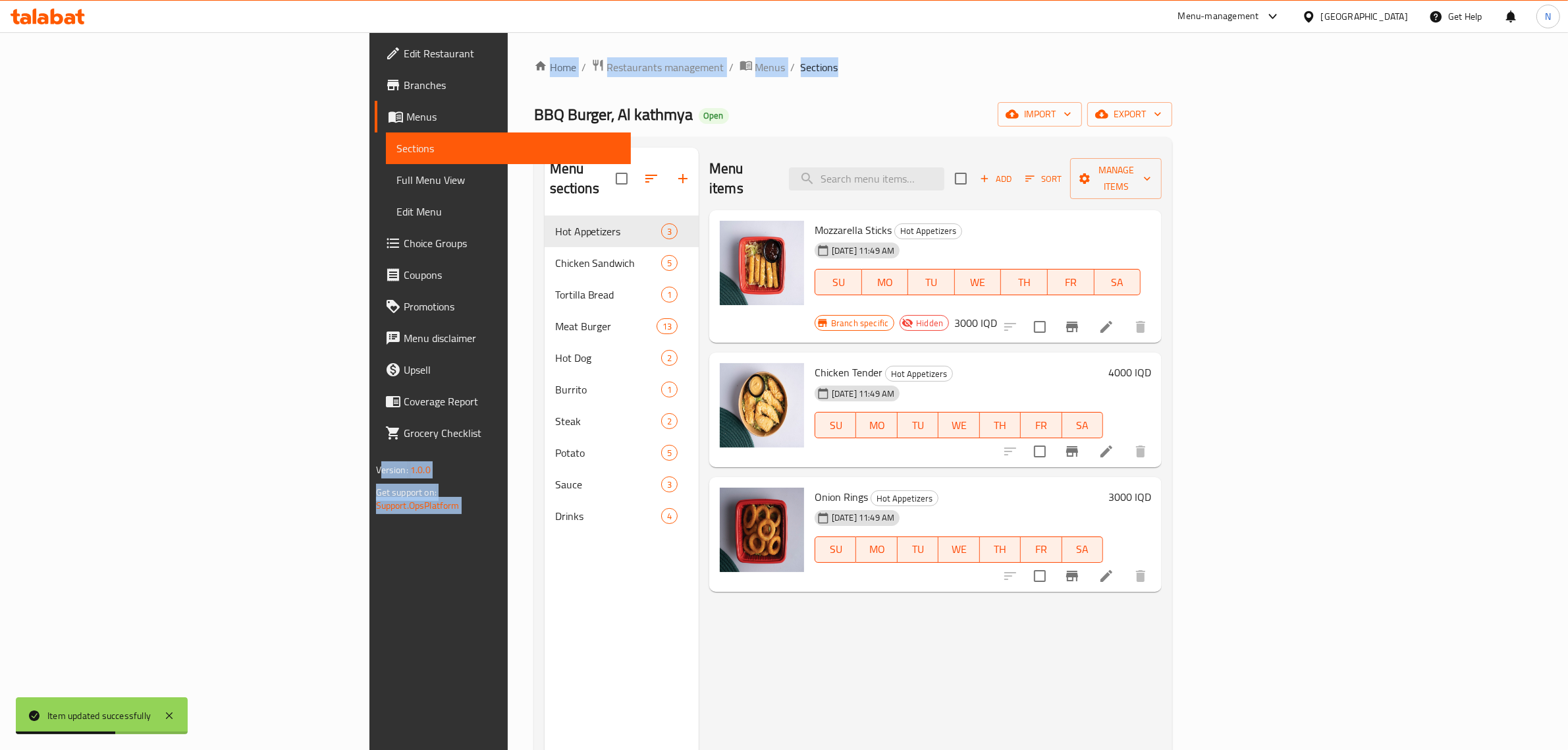
drag, startPoint x: 657, startPoint y: 61, endPoint x: 228, endPoint y: 79, distance: 429.4
click at [370, 79] on div "Edit Restaurant Branches Menus Sections Full Menu View Edit Menu Choice Groups …" at bounding box center [784, 483] width 830 height 902
click at [508, 43] on div "Home / Restaurants management / Menus / Sections BBQ Burger, Al kathmya Open im…" at bounding box center [853, 483] width 692 height 902
drag, startPoint x: 272, startPoint y: 44, endPoint x: 620, endPoint y: 100, distance: 352.5
click at [620, 100] on div "Home / Restaurants management / Menus / Sections BBQ Burger, Al kathmya Open im…" at bounding box center [853, 483] width 692 height 902
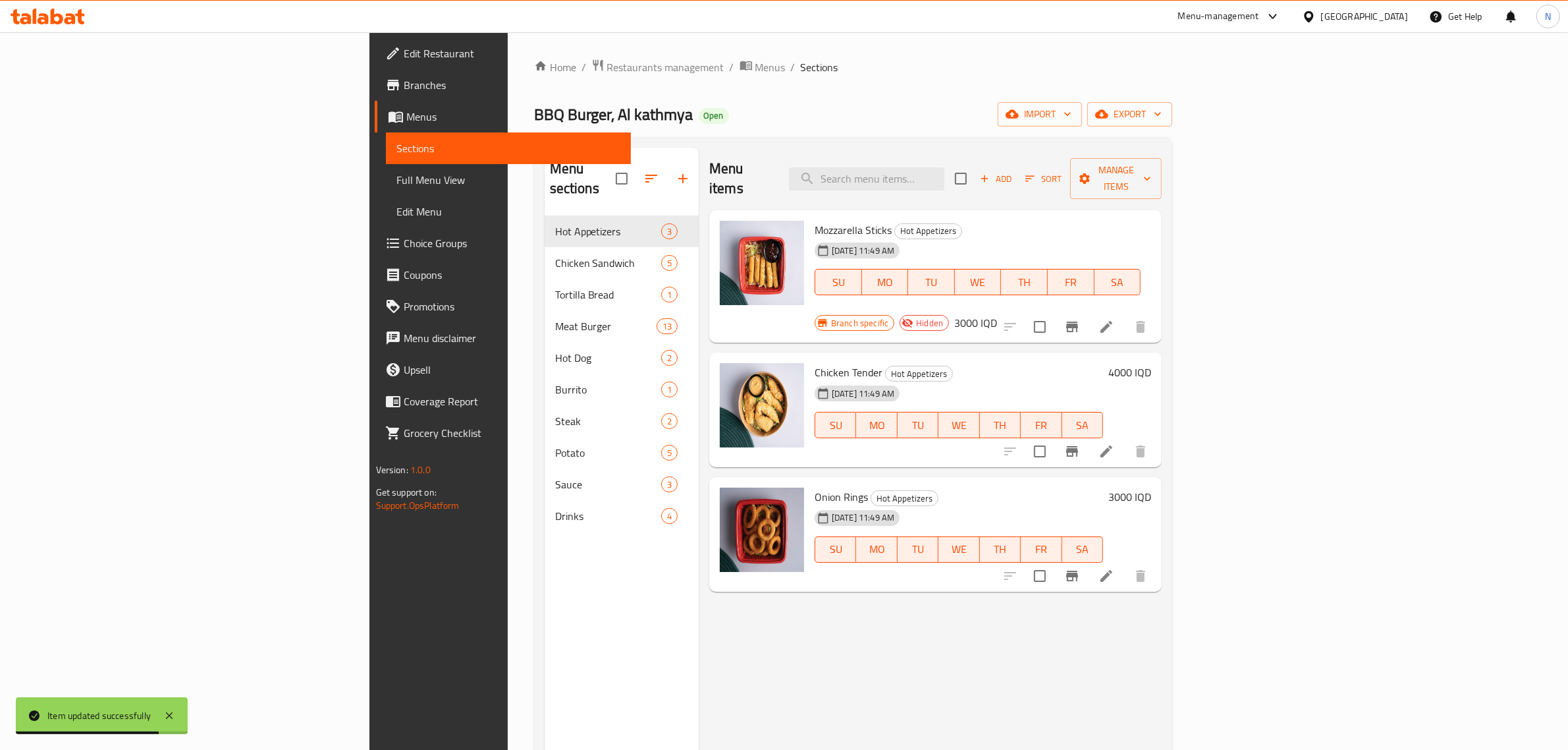
click at [621, 122] on div "BBQ Burger, Al kathmya Open import export" at bounding box center [853, 115] width 639 height 25
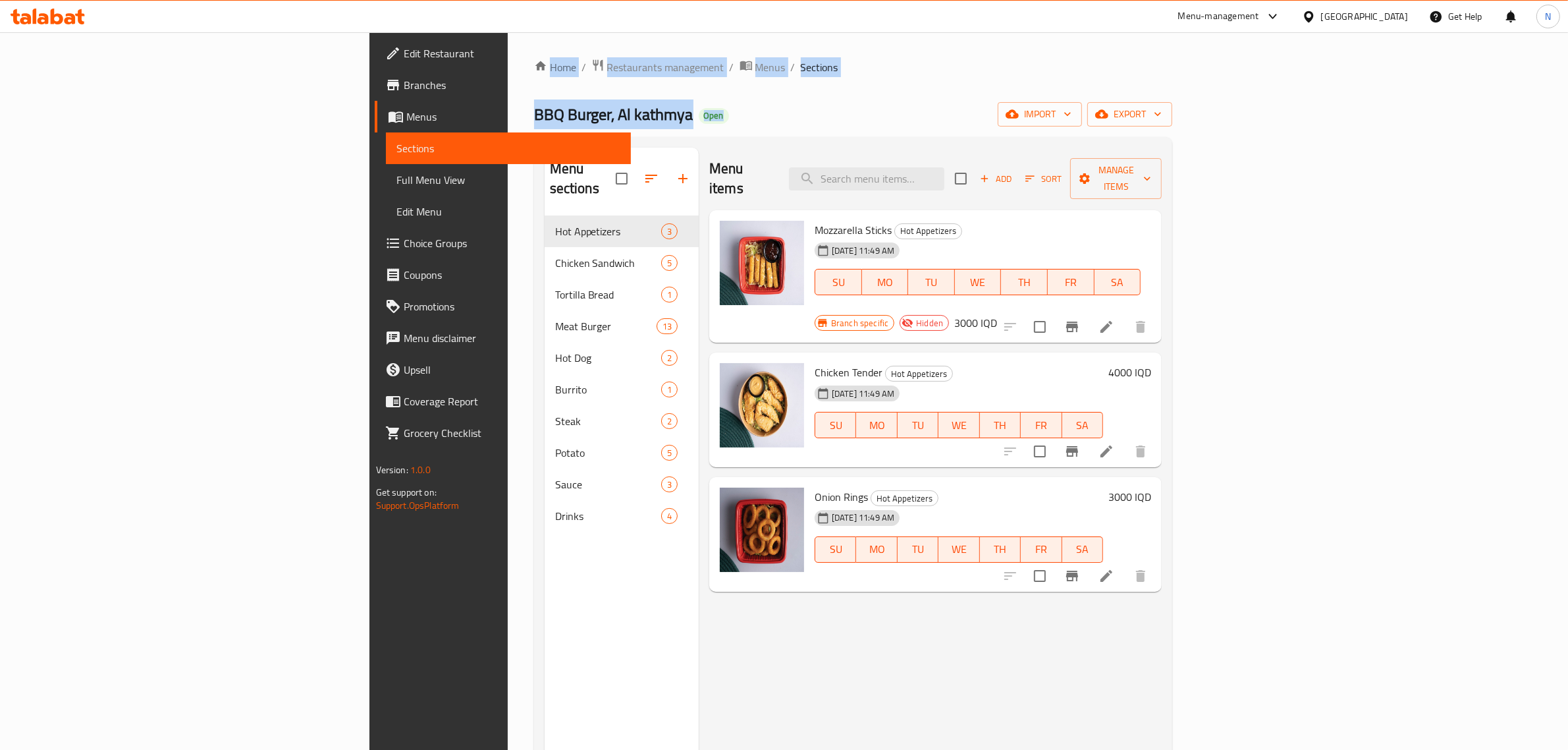
drag, startPoint x: 521, startPoint y: 135, endPoint x: 269, endPoint y: 45, distance: 267.6
click at [508, 45] on div "Home / Restaurants management / Menus / Sections BBQ Burger, Al kathmya Open im…" at bounding box center [853, 483] width 692 height 902
click at [508, 41] on div "Home / Restaurants management / Menus / Sections BBQ Burger, Al kathmya Open im…" at bounding box center [853, 483] width 692 height 902
drag, startPoint x: 272, startPoint y: 41, endPoint x: 527, endPoint y: 110, distance: 264.2
click at [527, 110] on div "Home / Restaurants management / Menus / Sections BBQ Burger, Al kathmya Open im…" at bounding box center [853, 483] width 692 height 902
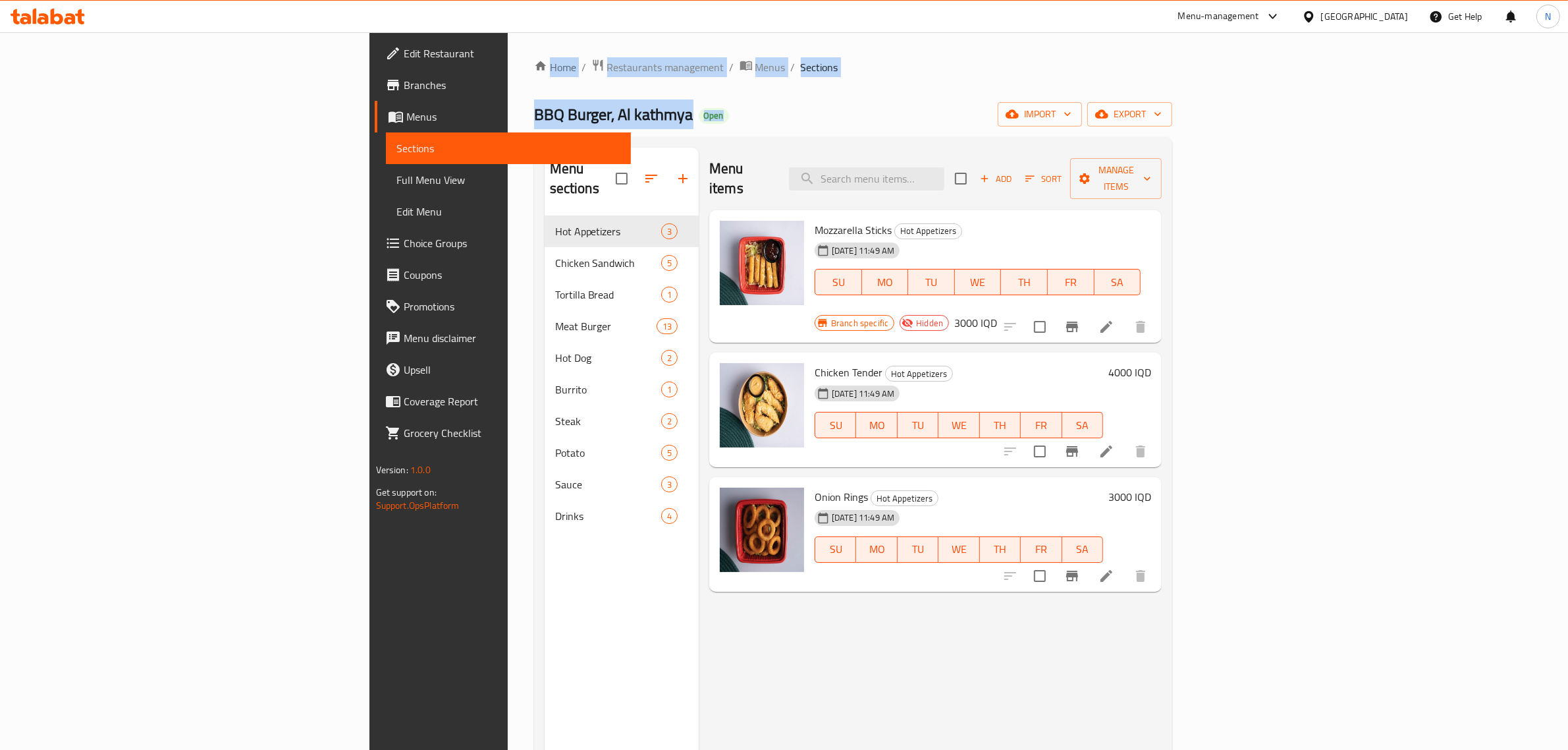
click at [534, 110] on div "BBQ Burger, Al kathmya Open import export" at bounding box center [853, 115] width 639 height 25
click at [534, 119] on div "BBQ Burger, Al kathmya Open import export" at bounding box center [853, 115] width 639 height 25
drag, startPoint x: 540, startPoint y: 117, endPoint x: 280, endPoint y: 51, distance: 268.2
click at [508, 51] on div "Home / Restaurants management / Menus / Sections BBQ Burger, Al kathmya Open im…" at bounding box center [853, 483] width 692 height 902
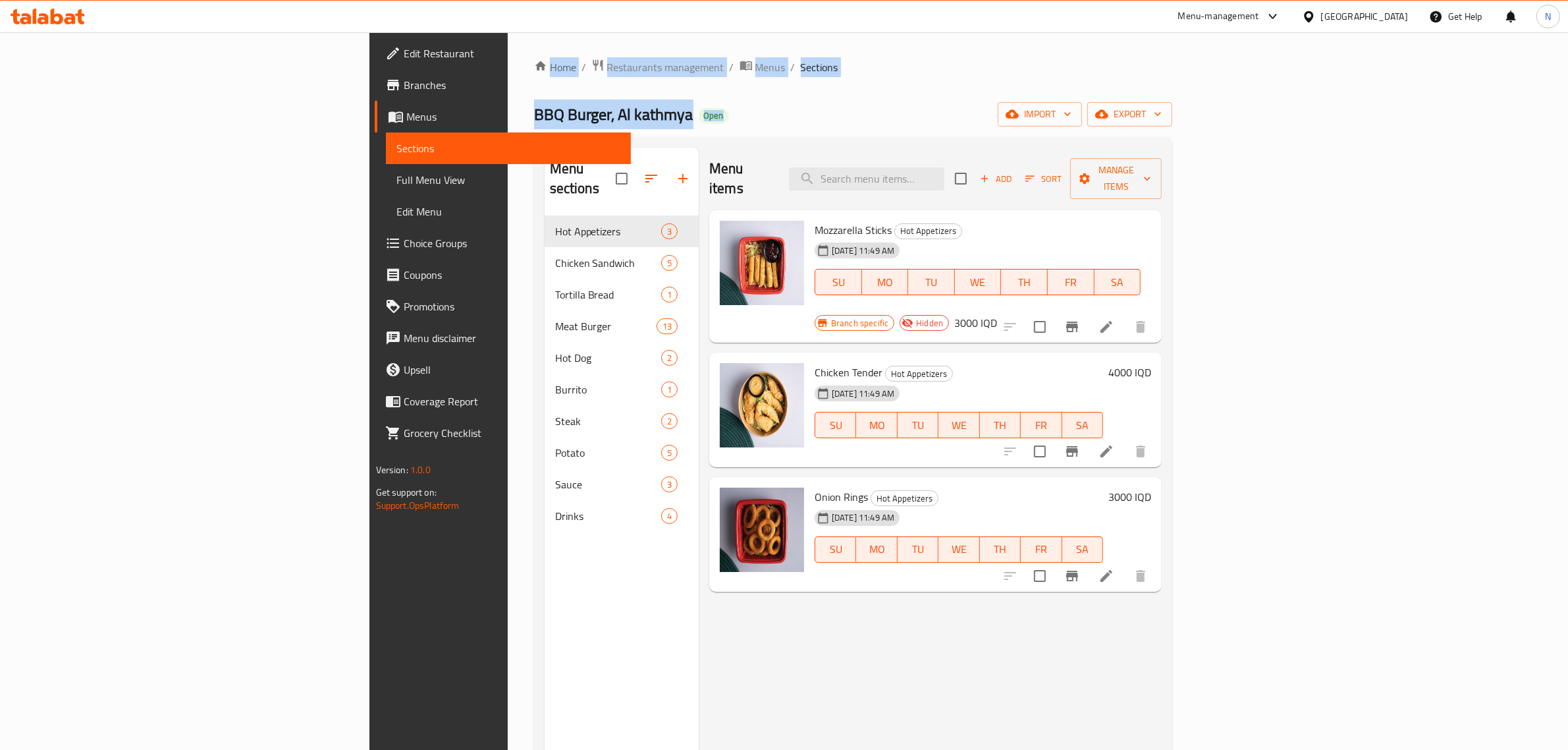
drag, startPoint x: 280, startPoint y: 51, endPoint x: 631, endPoint y: 93, distance: 353.5
click at [631, 93] on div "Home / Restaurants management / Menus / Sections BBQ Burger, Al kathmya Open im…" at bounding box center [853, 483] width 692 height 902
click at [631, 93] on div "Home / Restaurants management / Menus / Sections BBQ Burger, Al kathmya Open im…" at bounding box center [853, 483] width 639 height 850
drag, startPoint x: 631, startPoint y: 93, endPoint x: 403, endPoint y: 65, distance: 229.7
click at [534, 65] on div "Home / Restaurants management / Menus / Sections BBQ Burger, Al kathmya Open im…" at bounding box center [853, 483] width 639 height 850
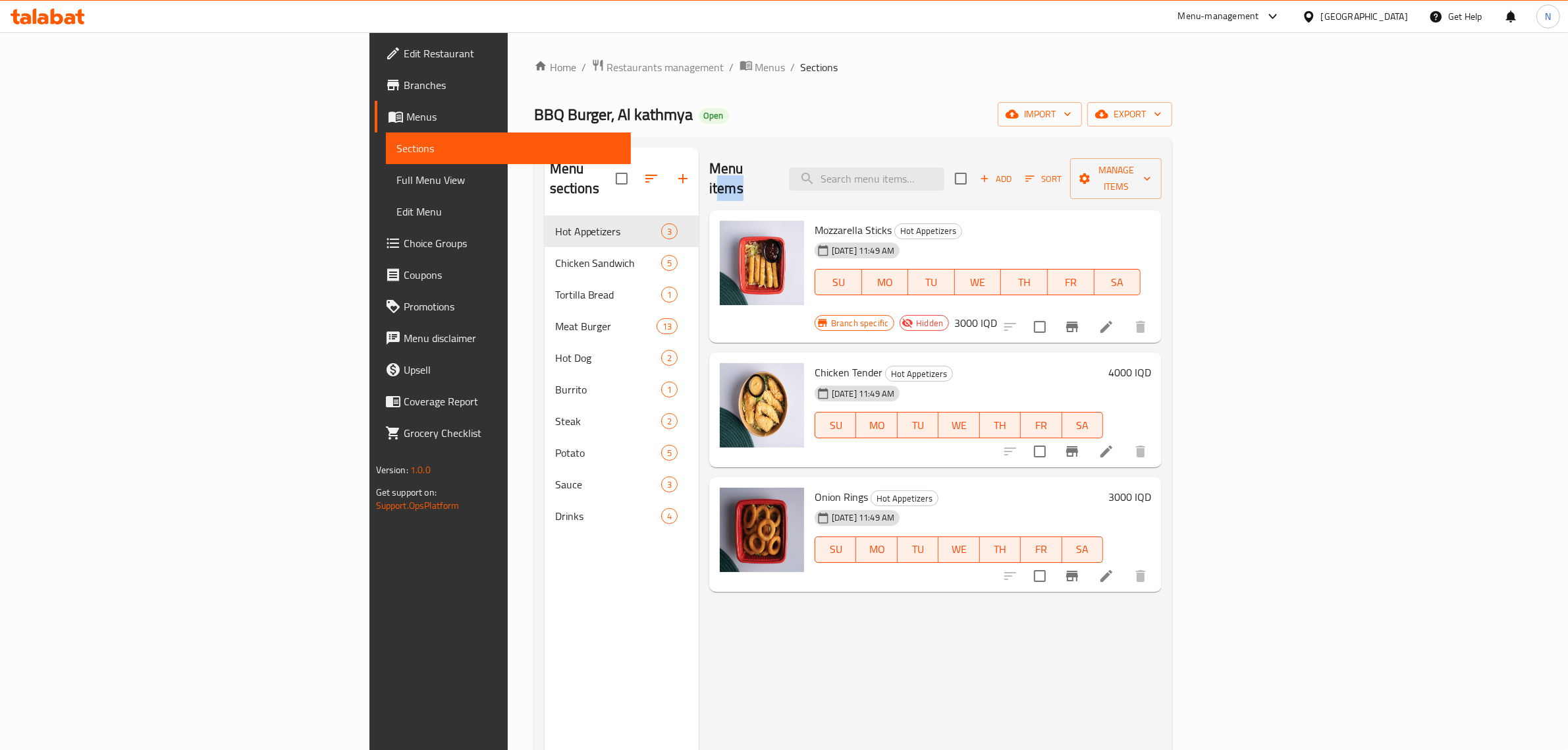
drag, startPoint x: 689, startPoint y: 168, endPoint x: 659, endPoint y: 169, distance: 30.0
click at [710, 169] on div "Menu items Add Sort Manage items" at bounding box center [936, 178] width 453 height 63
